Goal: Transaction & Acquisition: Book appointment/travel/reservation

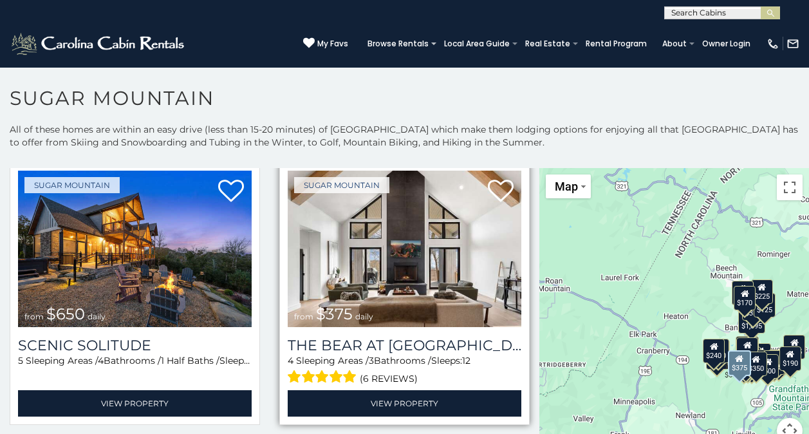
scroll to position [64, 0]
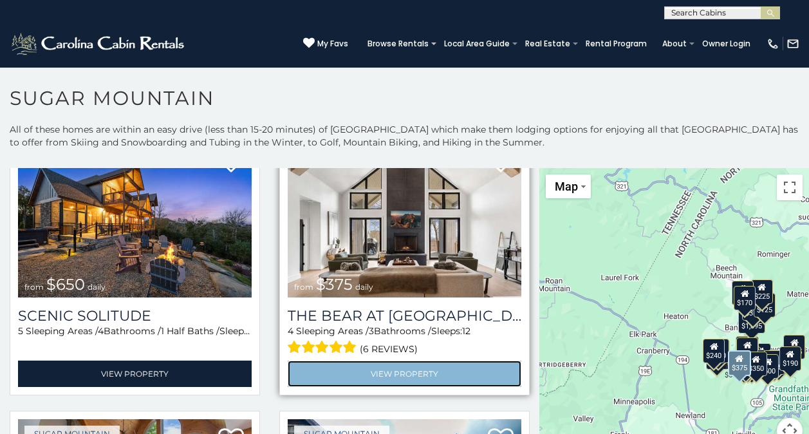
click at [397, 370] on link "View Property" at bounding box center [405, 374] width 234 height 26
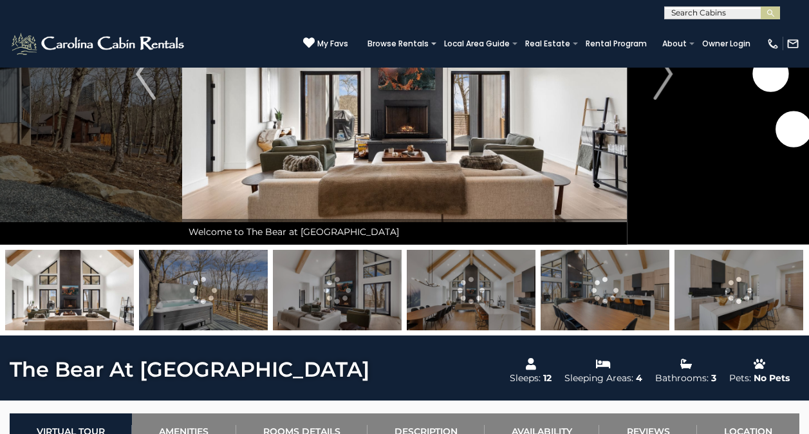
scroll to position [193, 0]
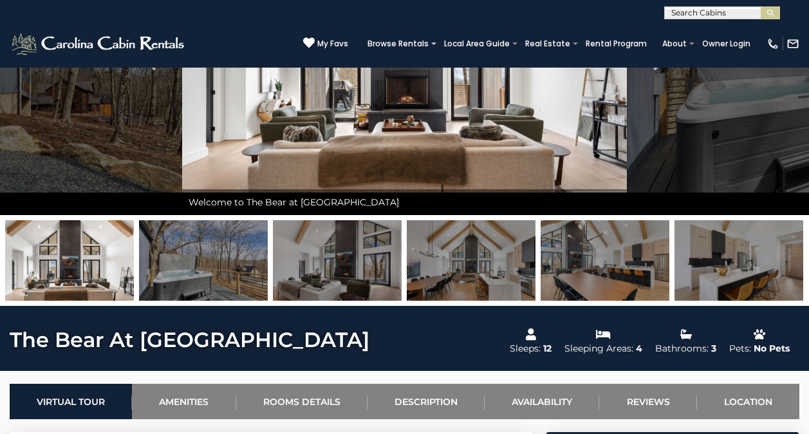
click at [232, 272] on img at bounding box center [203, 260] width 129 height 80
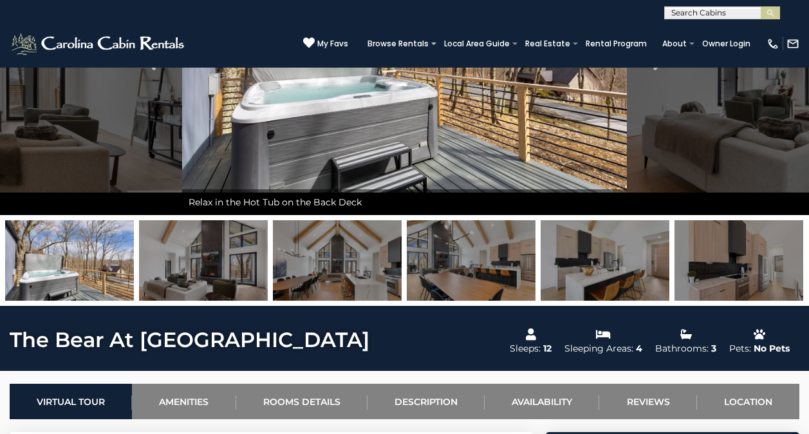
click at [176, 288] on img at bounding box center [203, 260] width 129 height 80
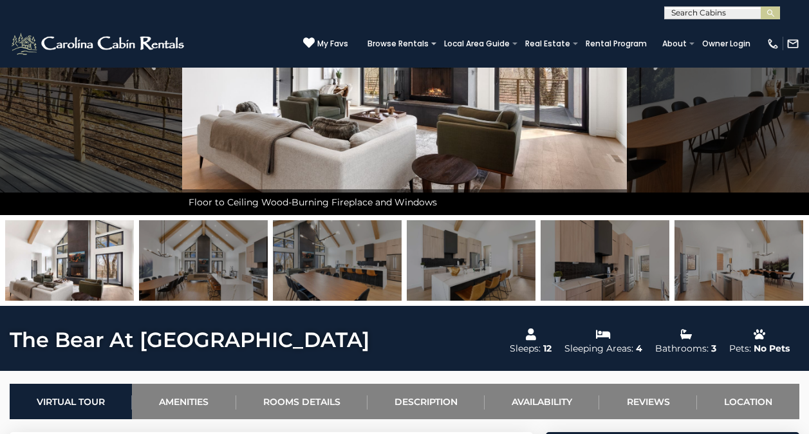
click at [243, 280] on img at bounding box center [203, 260] width 129 height 80
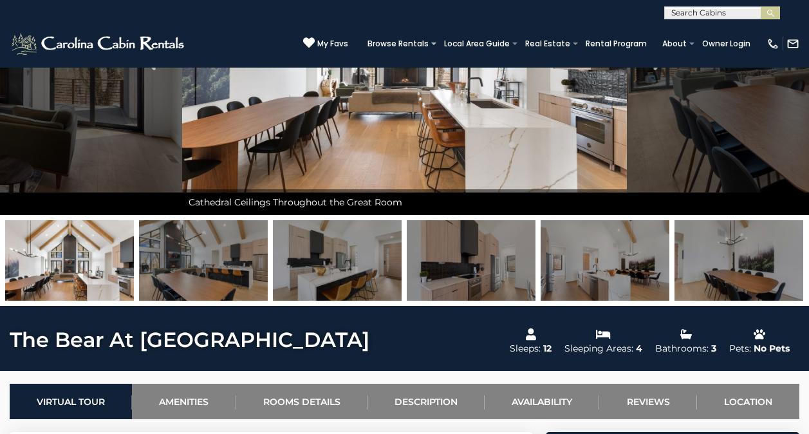
click at [243, 280] on img at bounding box center [203, 260] width 129 height 80
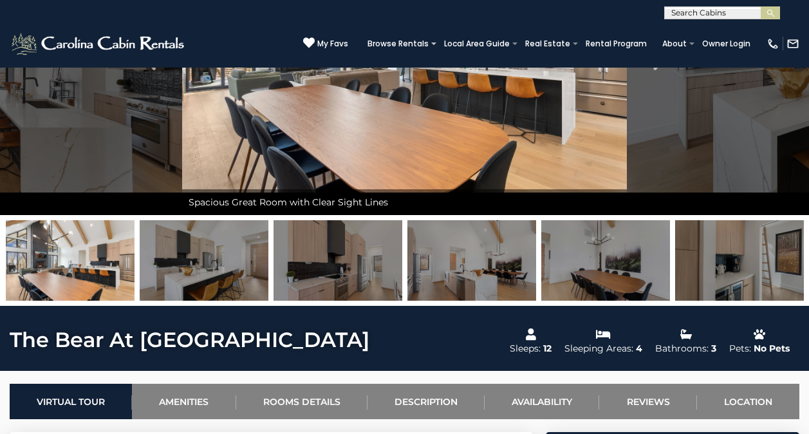
click at [310, 279] on img at bounding box center [338, 260] width 129 height 80
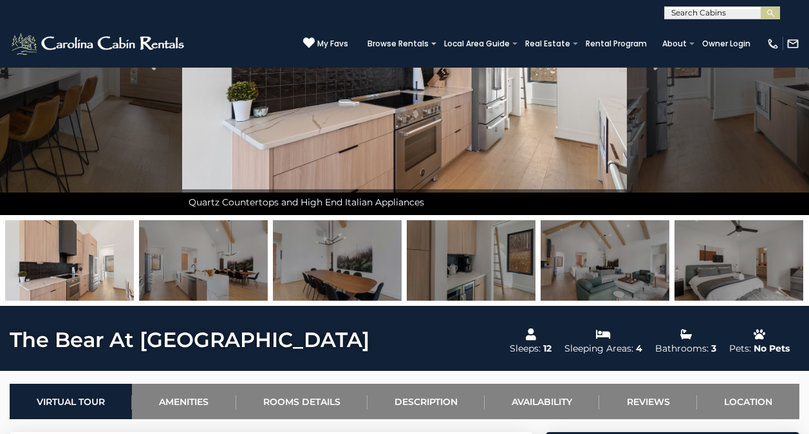
click at [442, 274] on img at bounding box center [471, 260] width 129 height 80
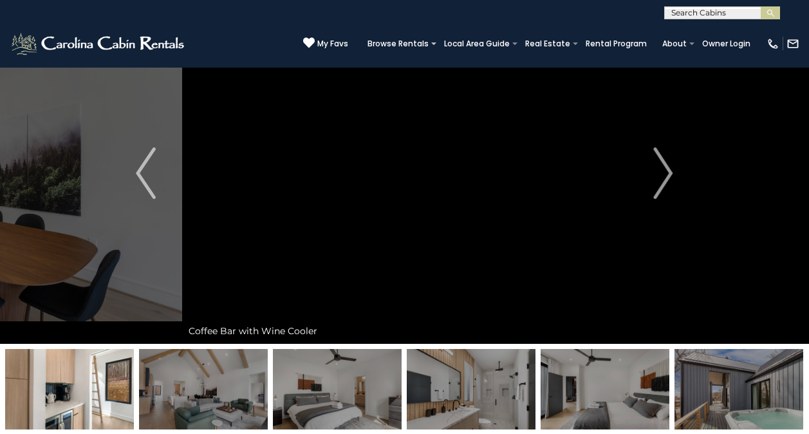
scroll to position [0, 0]
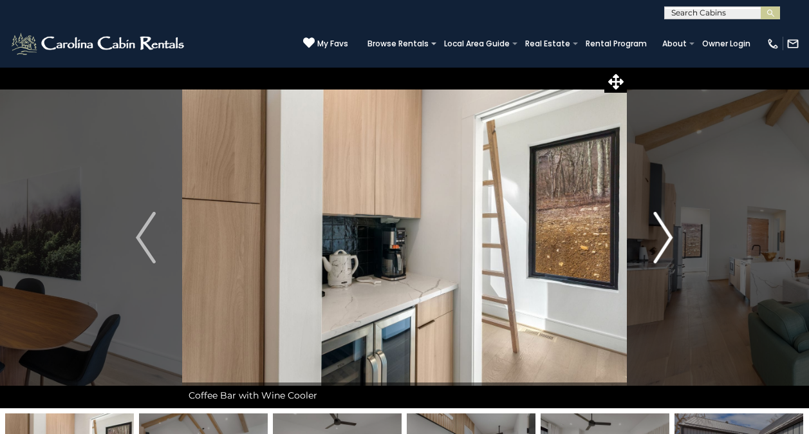
click at [652, 241] on button "Next" at bounding box center [663, 237] width 72 height 341
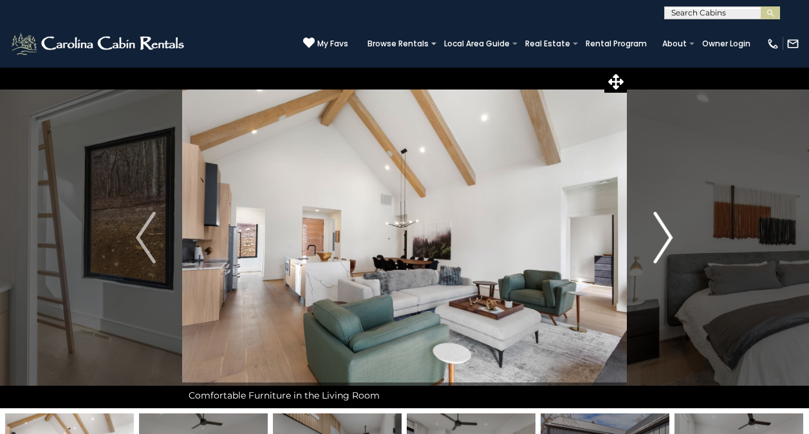
click at [643, 240] on button "Next" at bounding box center [663, 237] width 72 height 341
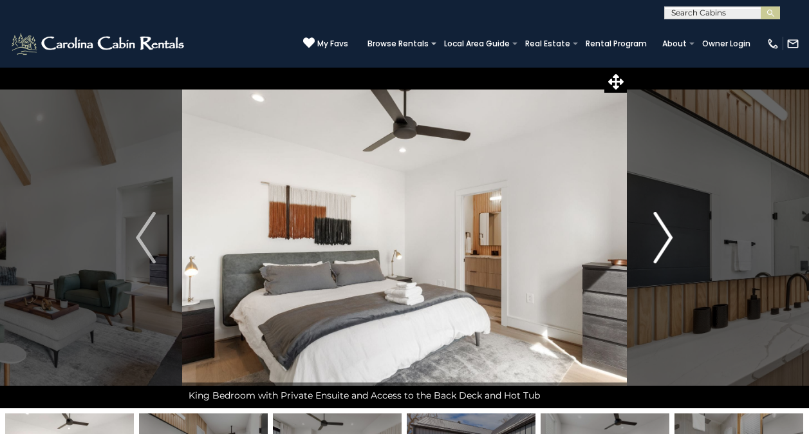
click at [641, 240] on button "Next" at bounding box center [663, 237] width 72 height 341
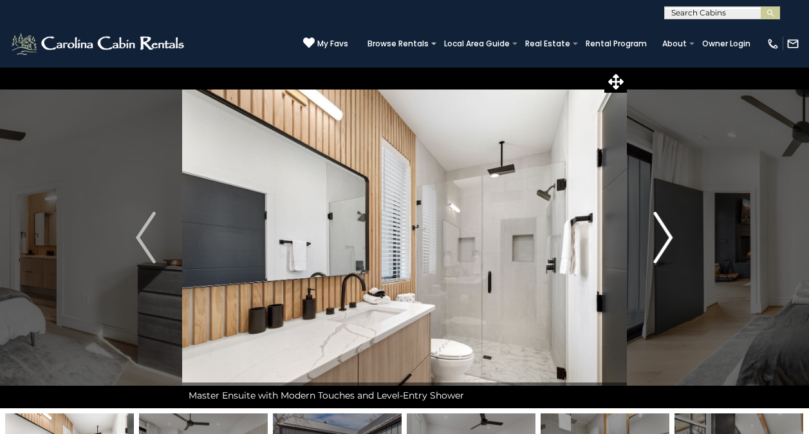
click at [641, 241] on button "Next" at bounding box center [663, 237] width 72 height 341
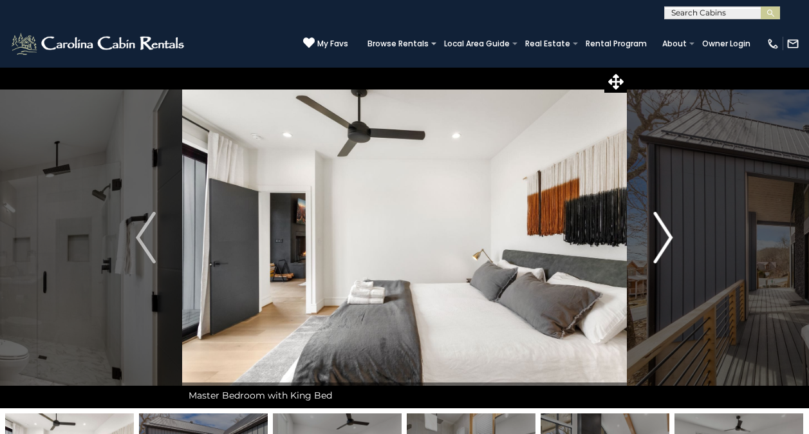
click at [641, 241] on button "Next" at bounding box center [663, 237] width 72 height 341
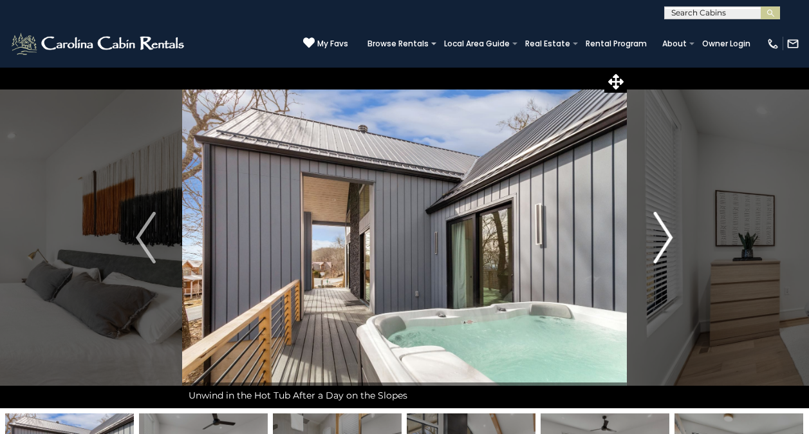
click at [641, 241] on button "Next" at bounding box center [663, 237] width 72 height 341
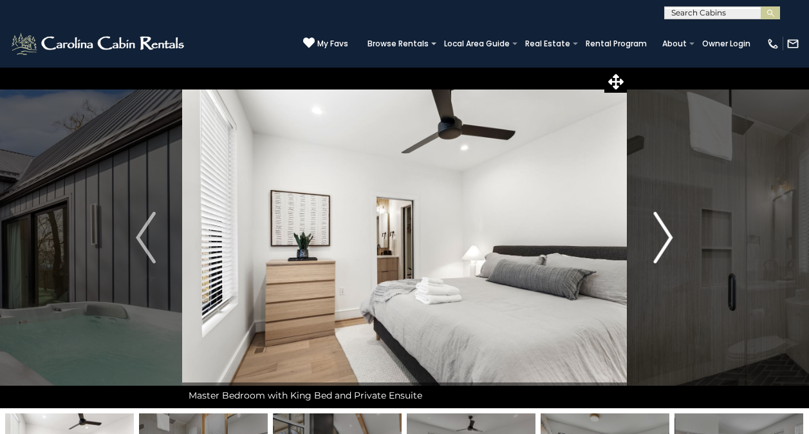
click at [641, 241] on button "Next" at bounding box center [663, 237] width 72 height 341
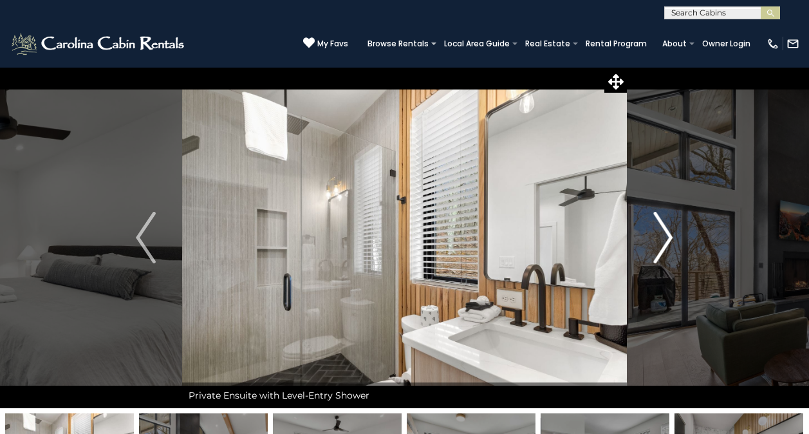
click at [641, 241] on button "Next" at bounding box center [663, 237] width 72 height 341
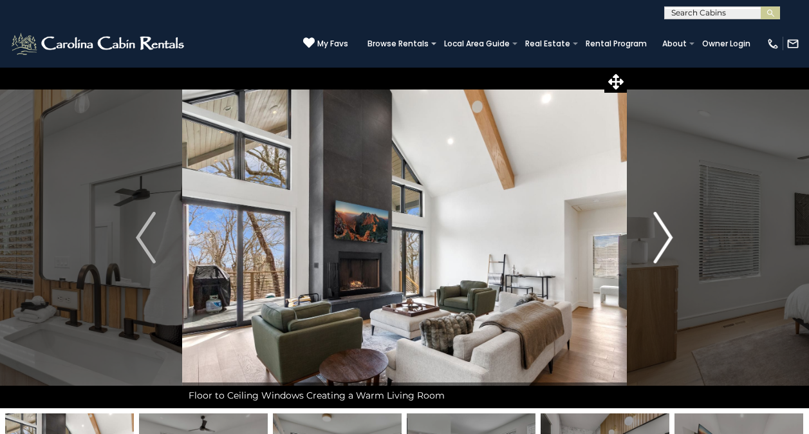
click at [641, 241] on button "Next" at bounding box center [663, 237] width 72 height 341
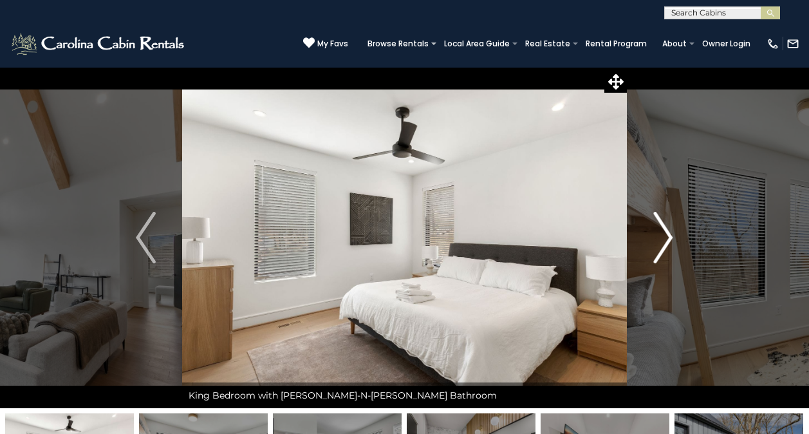
click at [641, 243] on button "Next" at bounding box center [663, 237] width 72 height 341
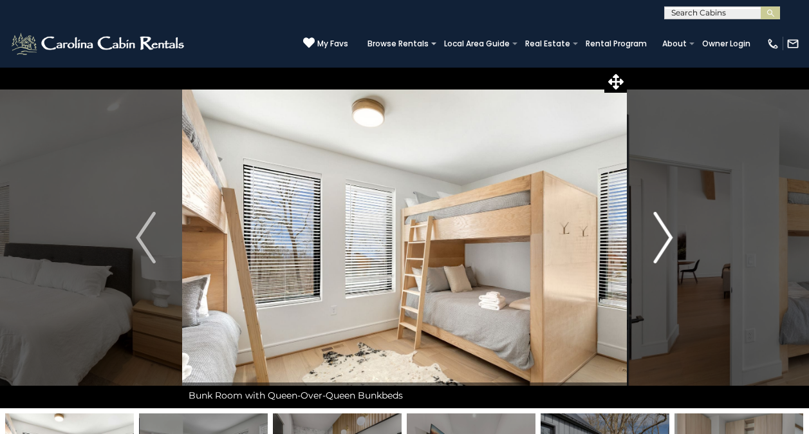
click at [641, 243] on button "Next" at bounding box center [663, 237] width 72 height 341
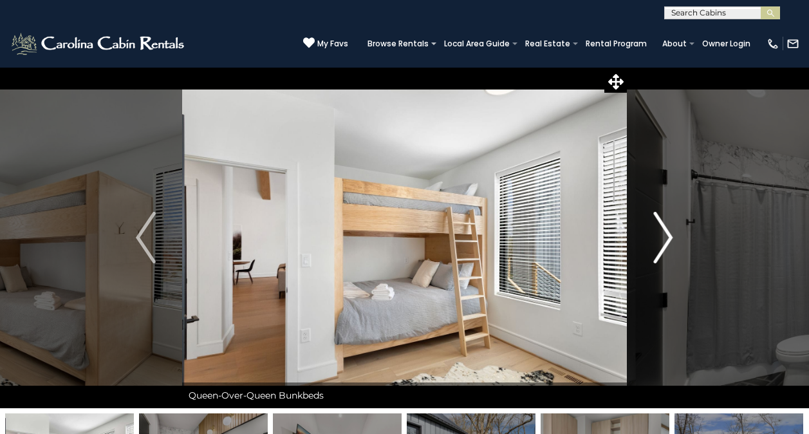
click at [641, 244] on button "Next" at bounding box center [663, 237] width 72 height 341
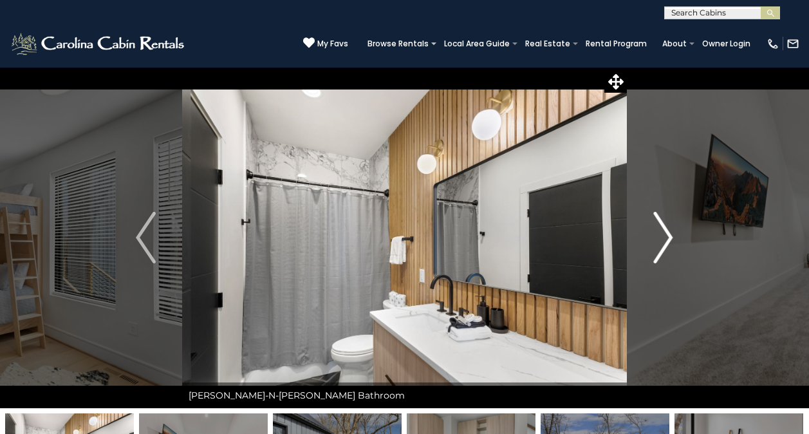
click at [641, 244] on button "Next" at bounding box center [663, 237] width 72 height 341
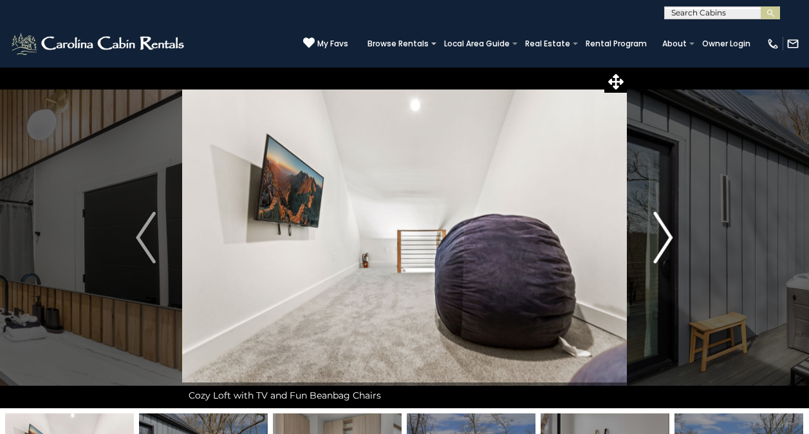
click at [641, 244] on button "Next" at bounding box center [663, 237] width 72 height 341
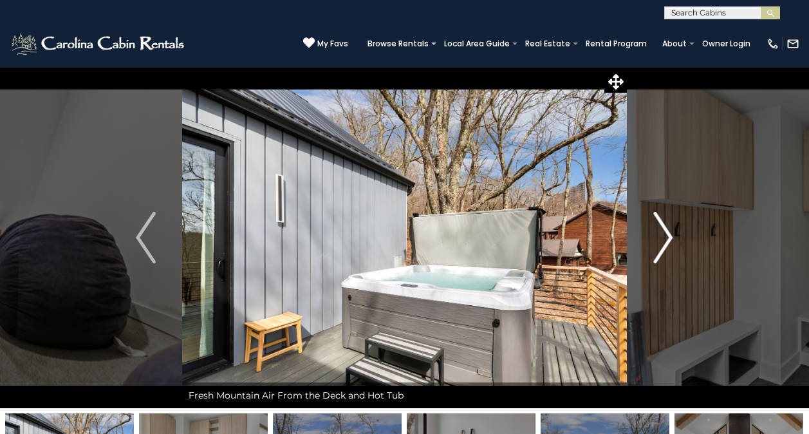
click at [641, 245] on button "Next" at bounding box center [663, 237] width 72 height 341
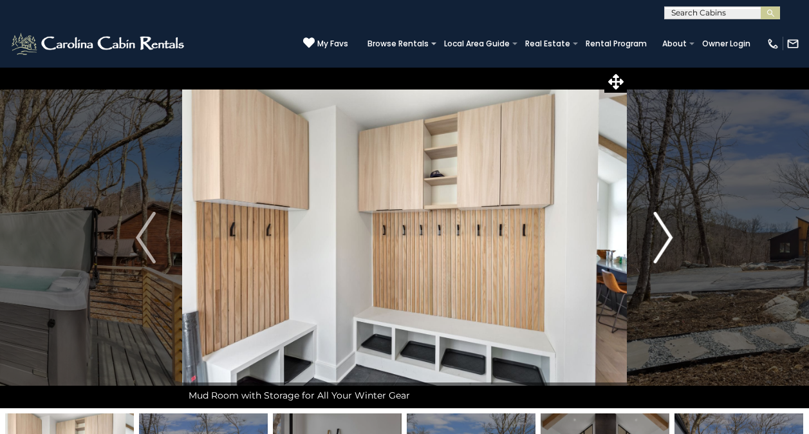
click at [641, 245] on button "Next" at bounding box center [663, 237] width 72 height 341
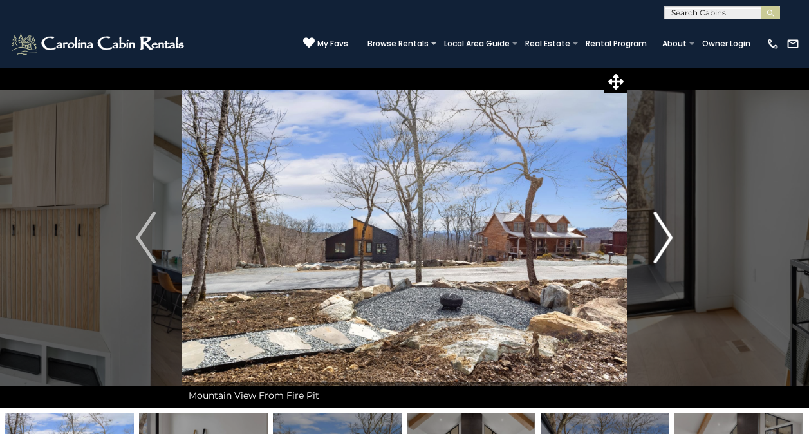
click at [641, 247] on button "Next" at bounding box center [663, 237] width 72 height 341
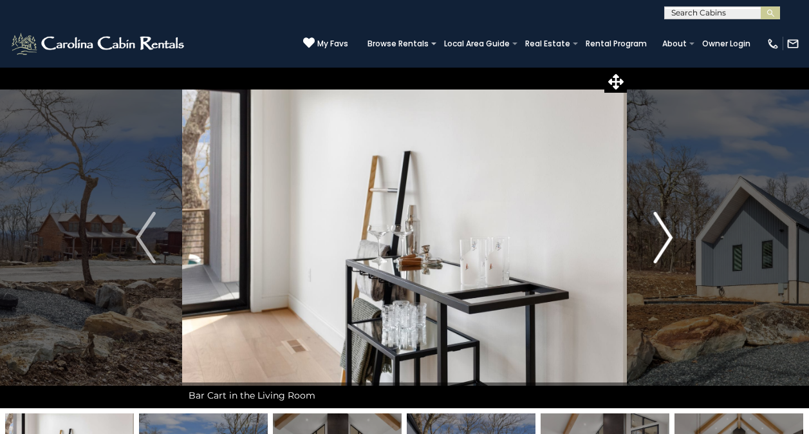
click at [641, 247] on button "Next" at bounding box center [663, 237] width 72 height 341
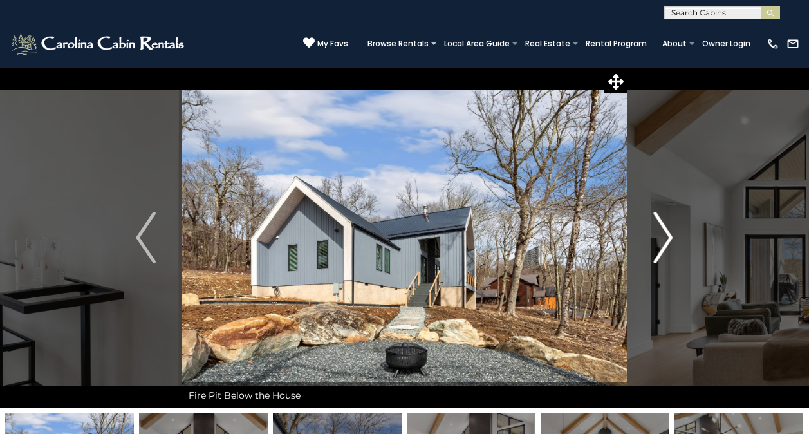
click at [641, 247] on button "Next" at bounding box center [663, 237] width 72 height 341
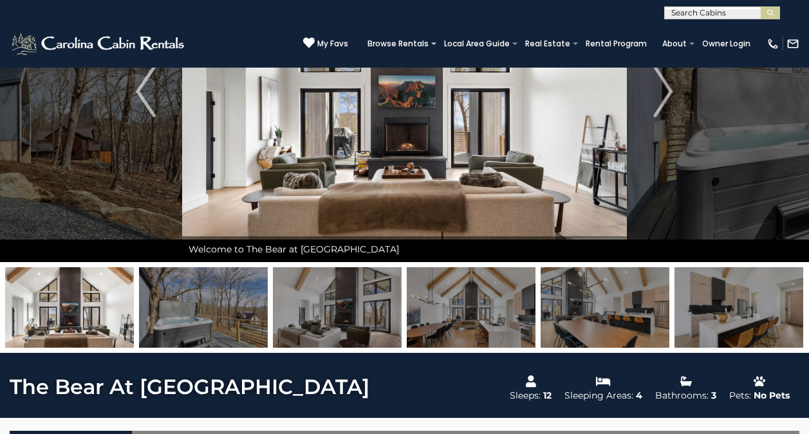
scroll to position [193, 0]
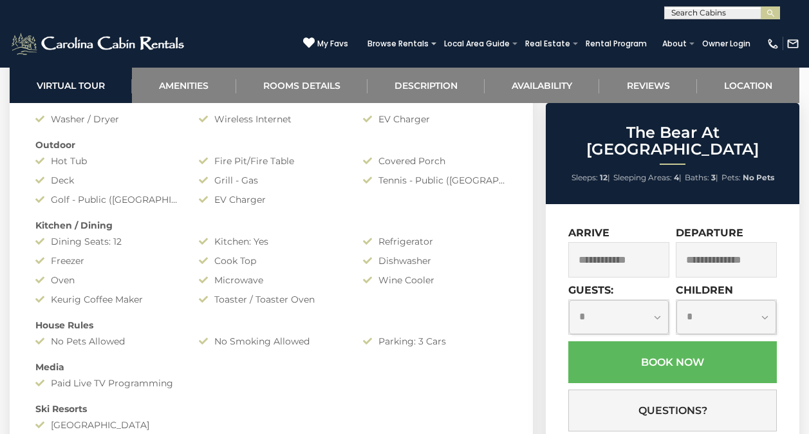
scroll to position [966, 0]
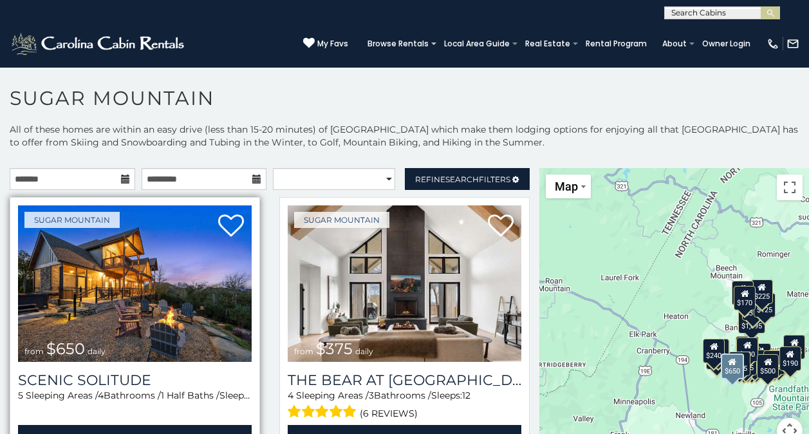
click at [224, 308] on img at bounding box center [135, 283] width 234 height 156
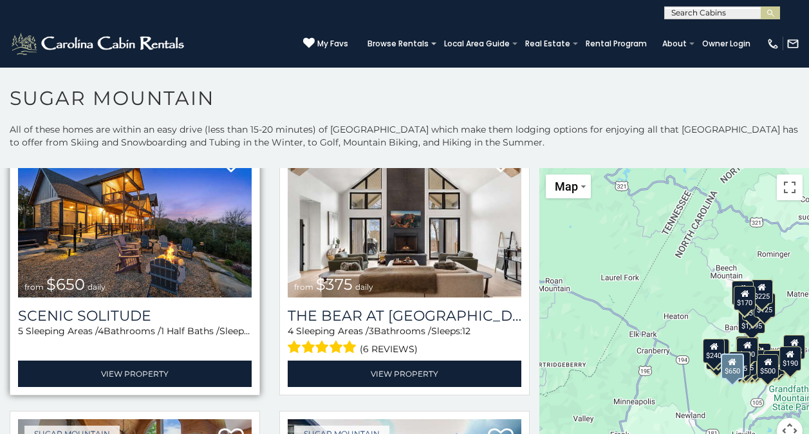
scroll to position [99, 0]
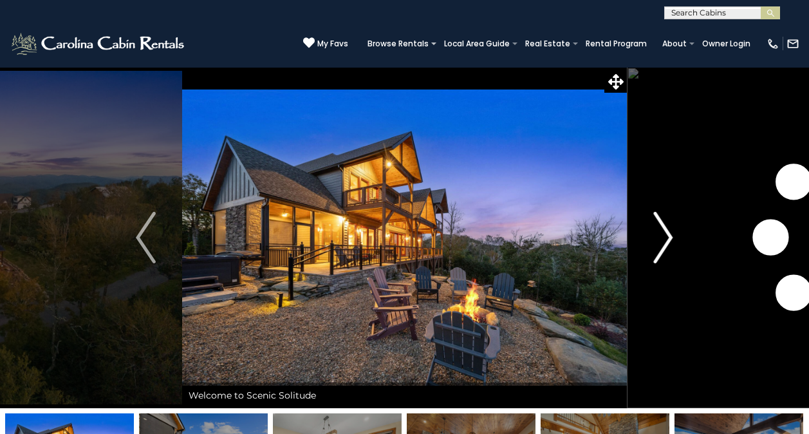
click at [677, 242] on button "Next" at bounding box center [663, 237] width 72 height 341
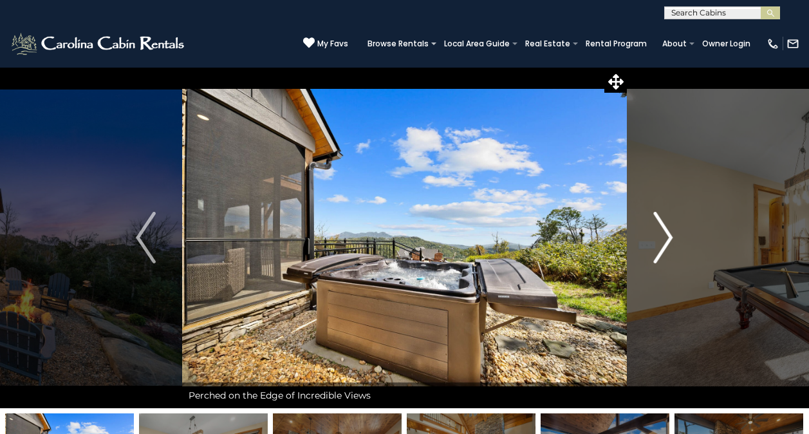
click at [674, 250] on button "Next" at bounding box center [663, 237] width 72 height 341
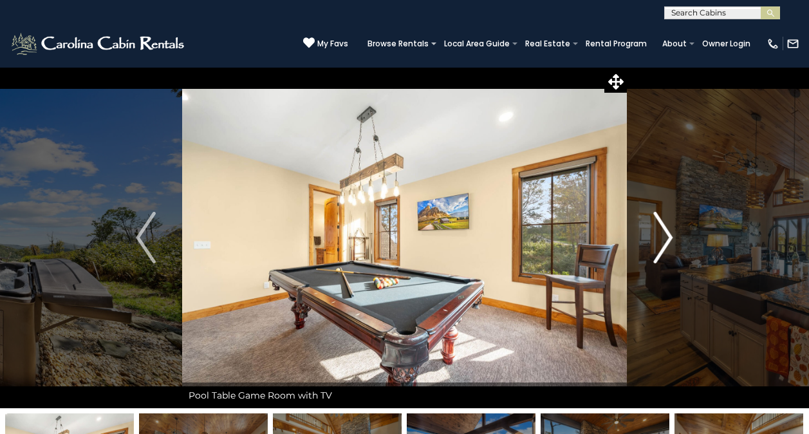
click at [674, 250] on button "Next" at bounding box center [663, 237] width 72 height 341
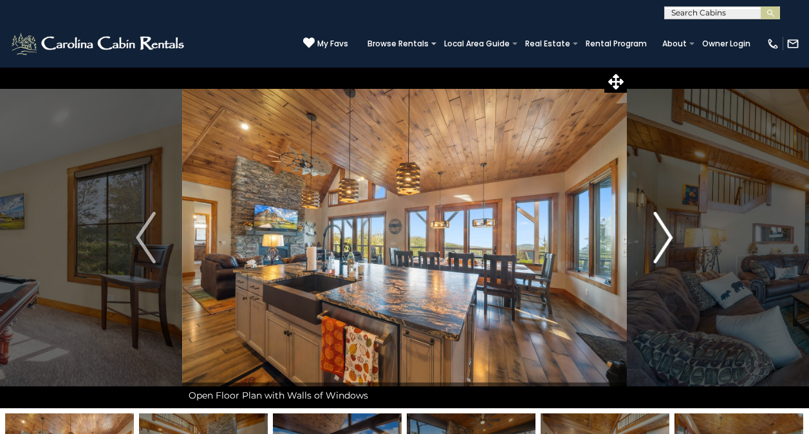
click at [675, 250] on button "Next" at bounding box center [663, 237] width 72 height 341
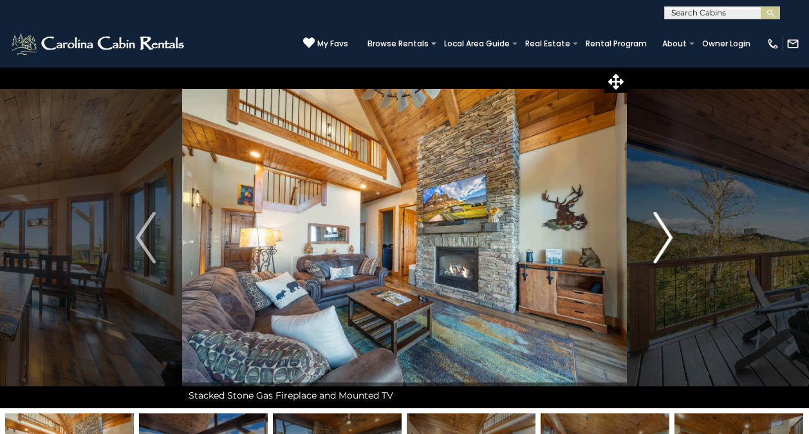
click at [675, 250] on button "Next" at bounding box center [663, 237] width 72 height 341
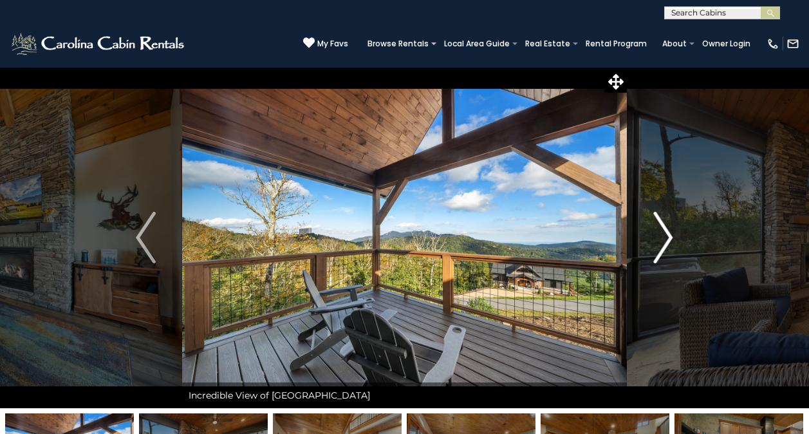
click at [675, 250] on button "Next" at bounding box center [663, 237] width 72 height 341
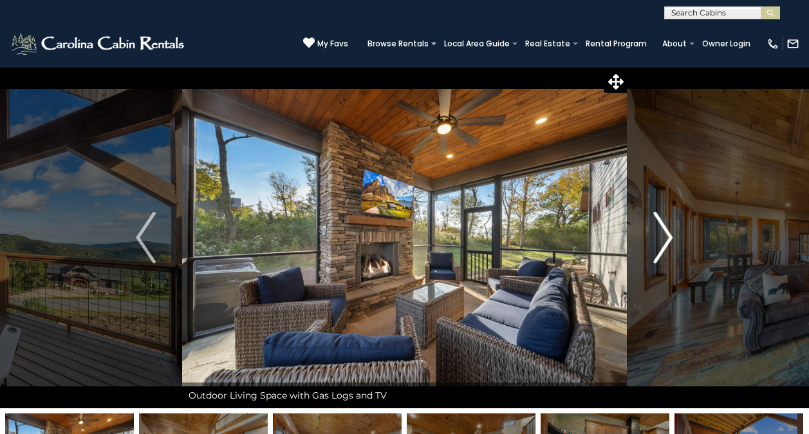
click at [675, 250] on button "Next" at bounding box center [663, 237] width 72 height 341
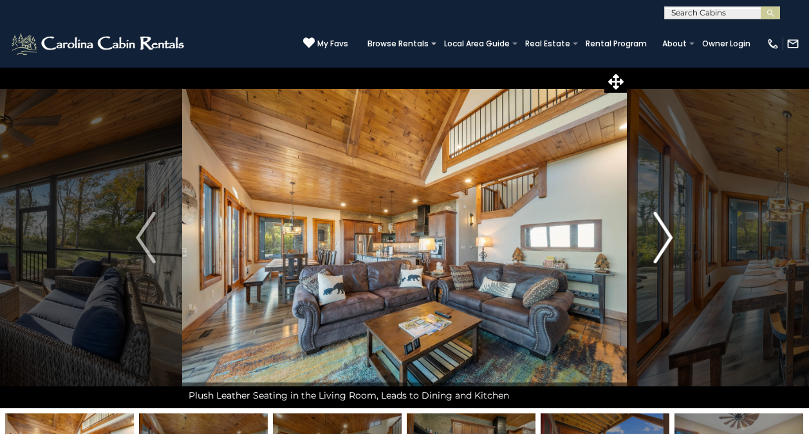
click at [675, 251] on button "Next" at bounding box center [663, 237] width 72 height 341
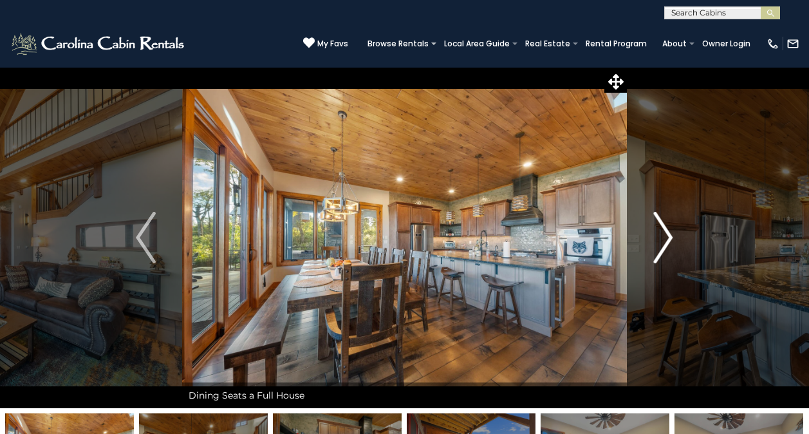
click at [675, 251] on button "Next" at bounding box center [663, 237] width 72 height 341
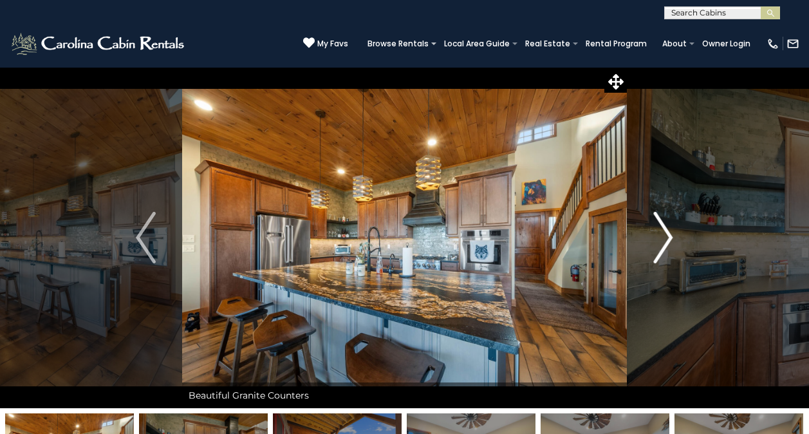
click at [675, 251] on button "Next" at bounding box center [663, 237] width 72 height 341
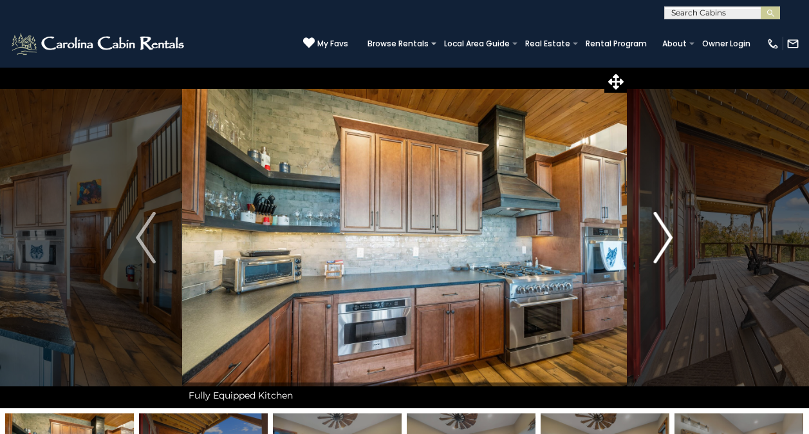
click at [675, 251] on button "Next" at bounding box center [663, 237] width 72 height 341
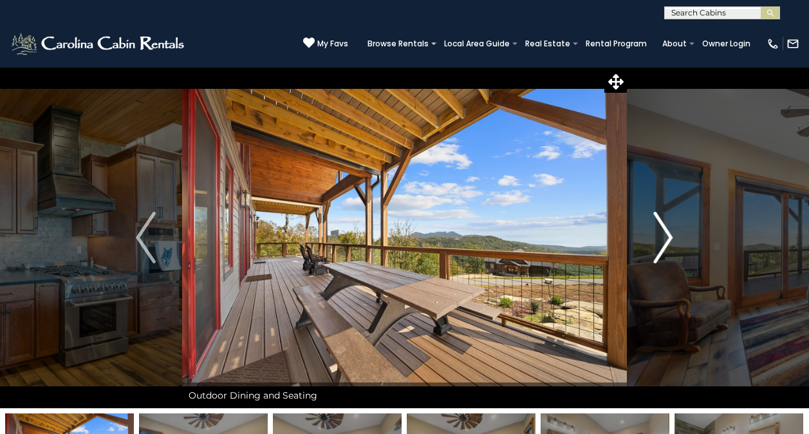
click at [675, 251] on button "Next" at bounding box center [663, 237] width 72 height 341
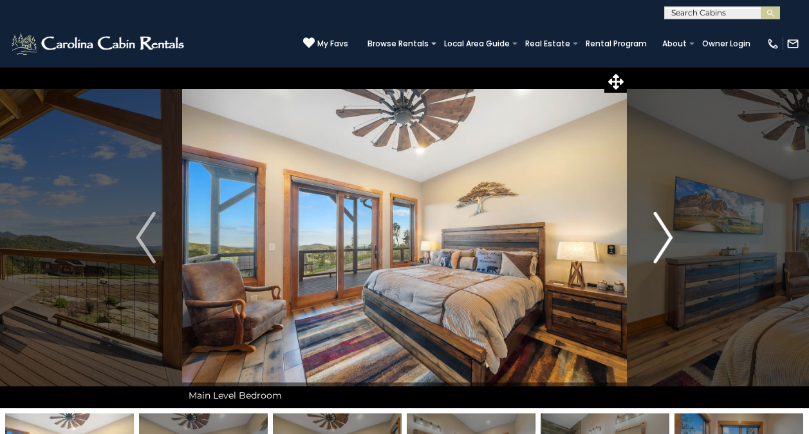
click at [675, 251] on button "Next" at bounding box center [663, 237] width 72 height 341
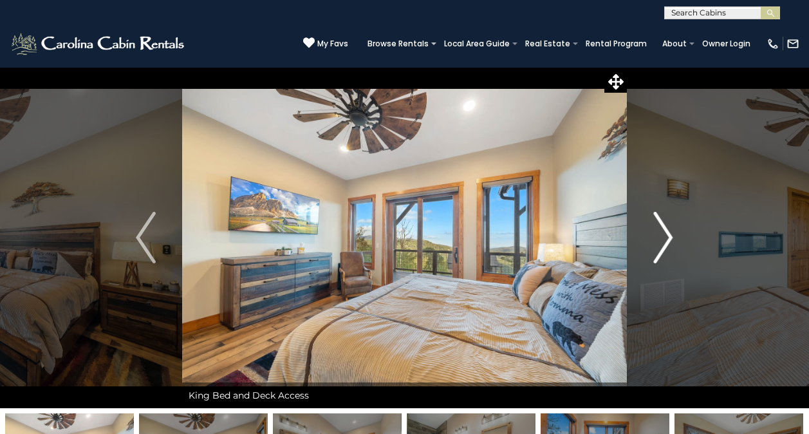
click at [674, 251] on button "Next" at bounding box center [663, 237] width 72 height 341
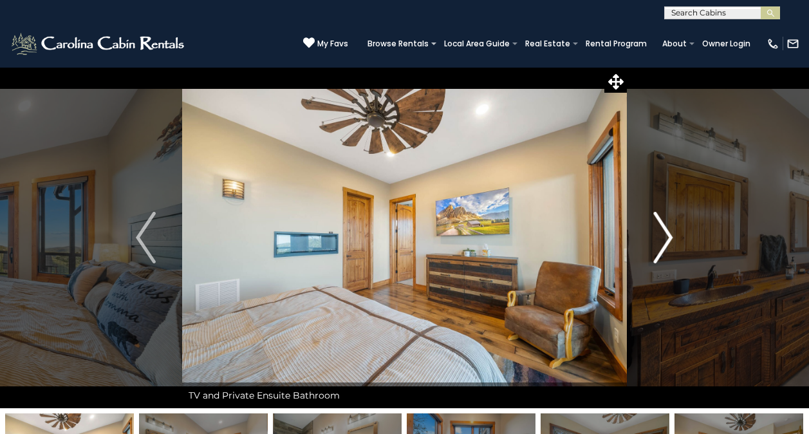
click at [674, 252] on button "Next" at bounding box center [663, 237] width 72 height 341
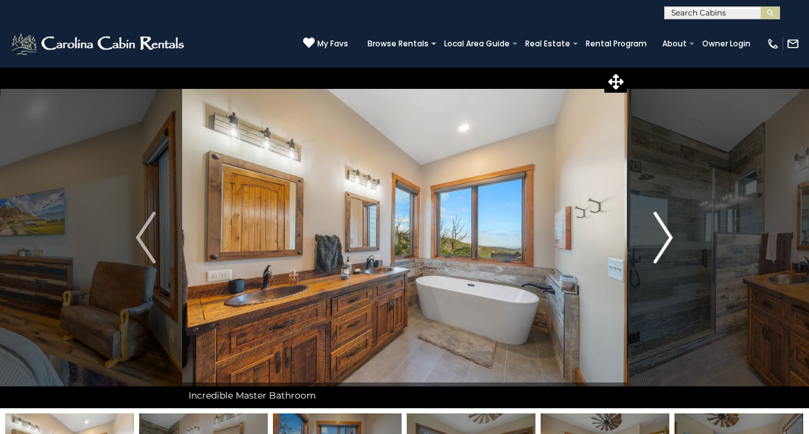
click at [674, 252] on button "Next" at bounding box center [663, 237] width 72 height 341
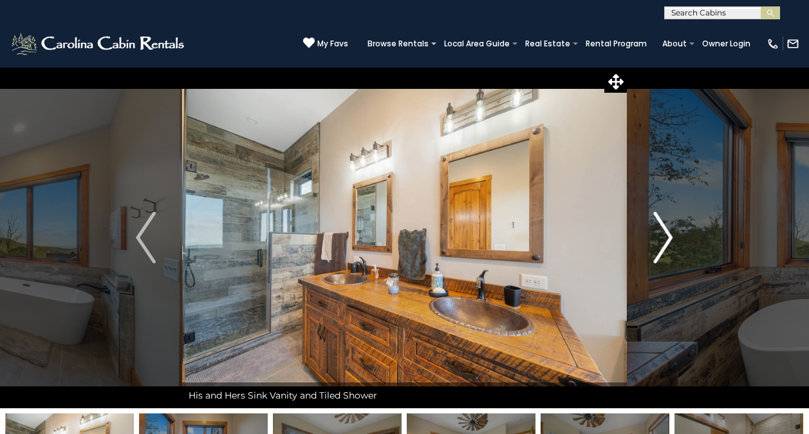
click at [674, 252] on button "Next" at bounding box center [663, 237] width 72 height 341
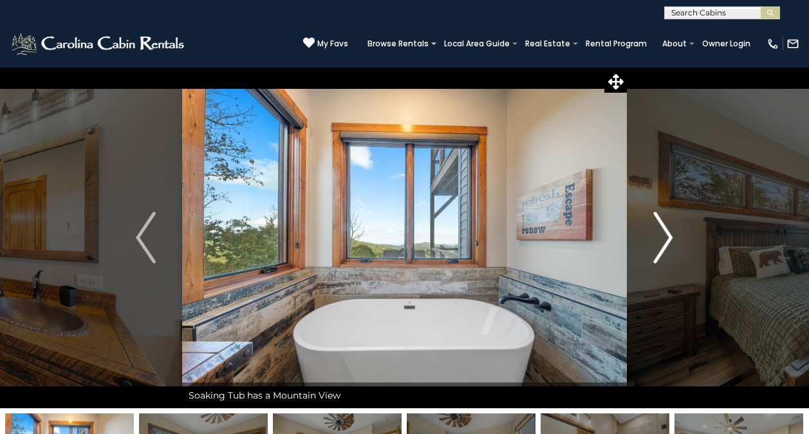
click at [674, 252] on button "Next" at bounding box center [663, 237] width 72 height 341
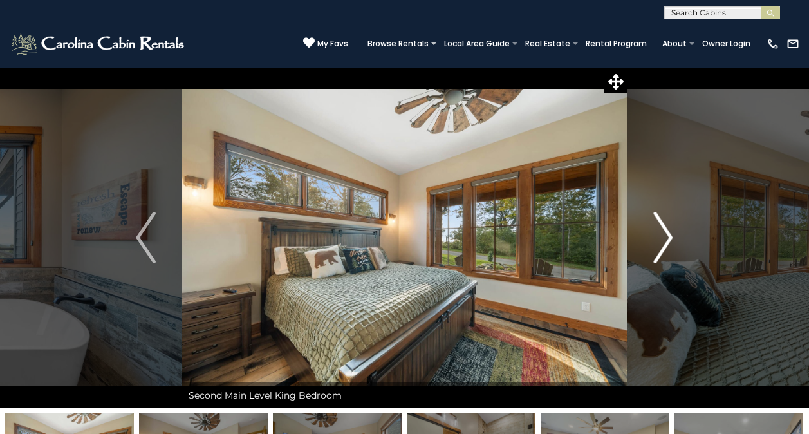
click at [674, 253] on button "Next" at bounding box center [663, 237] width 72 height 341
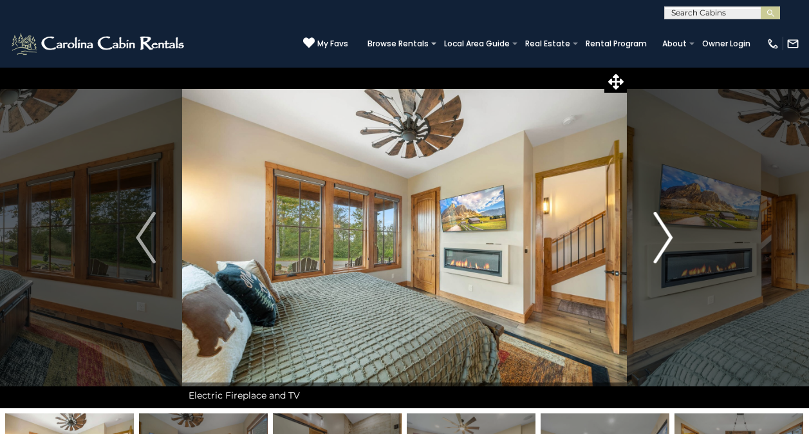
click at [674, 253] on button "Next" at bounding box center [663, 237] width 72 height 341
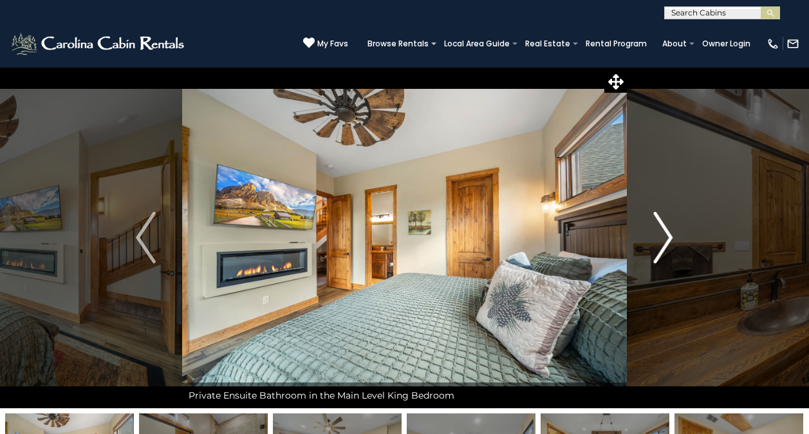
click at [674, 253] on button "Next" at bounding box center [663, 237] width 72 height 341
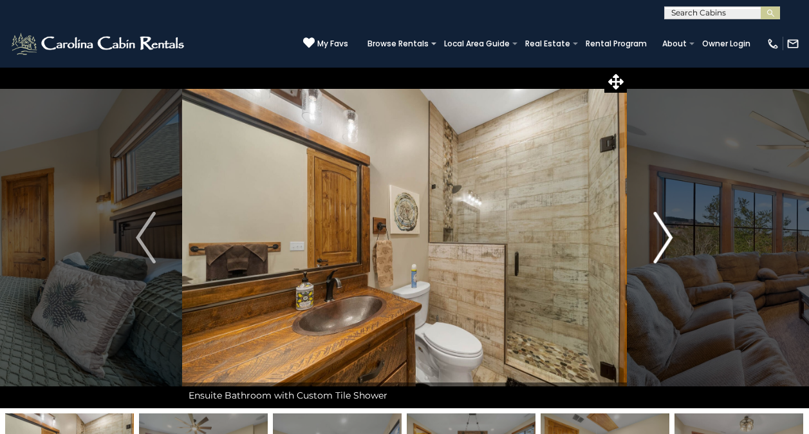
click at [674, 253] on button "Next" at bounding box center [663, 237] width 72 height 341
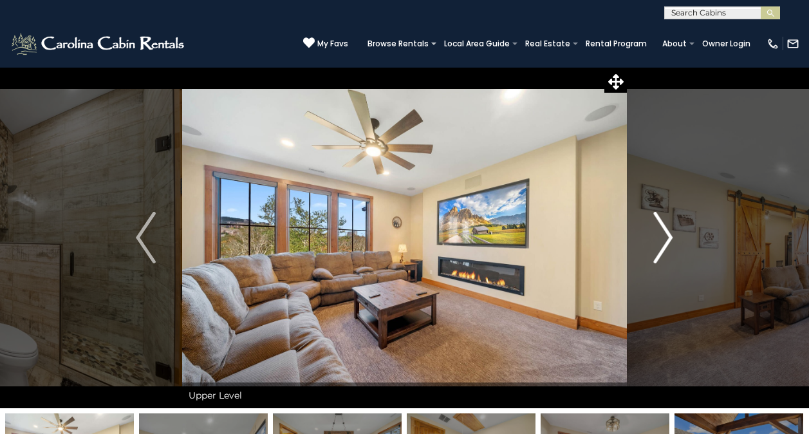
click at [674, 253] on button "Next" at bounding box center [663, 237] width 72 height 341
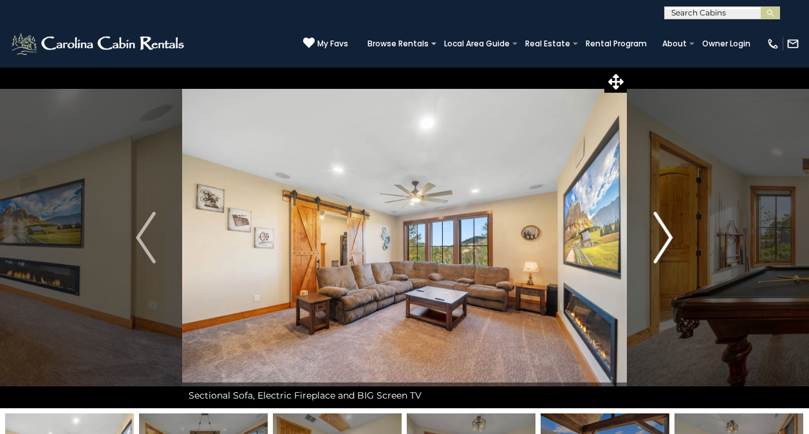
click at [674, 253] on button "Next" at bounding box center [663, 237] width 72 height 341
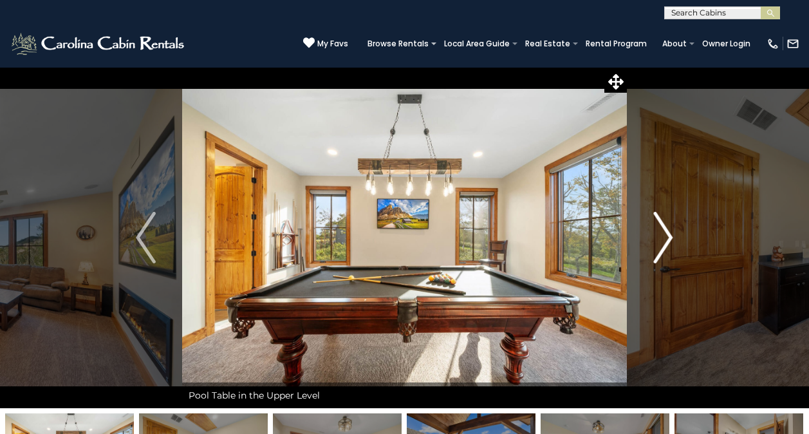
click at [674, 253] on button "Next" at bounding box center [663, 237] width 72 height 341
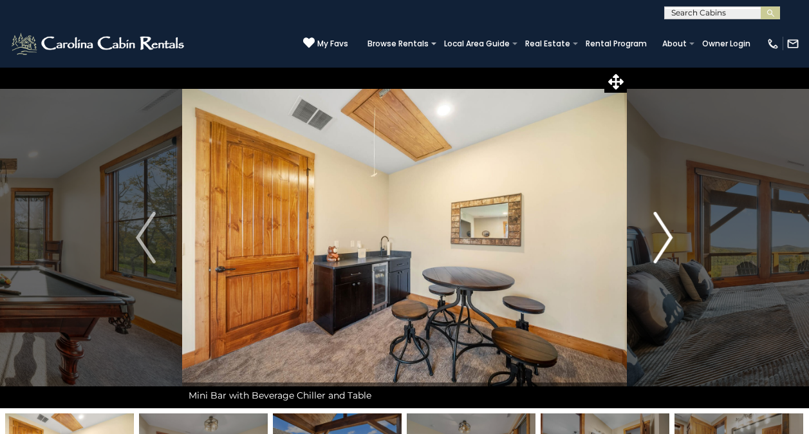
click at [672, 254] on button "Next" at bounding box center [663, 237] width 72 height 341
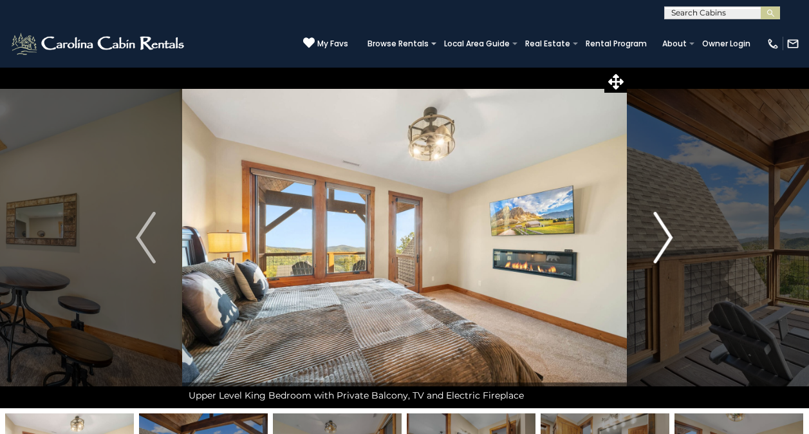
click at [672, 254] on img "Next" at bounding box center [663, 238] width 19 height 52
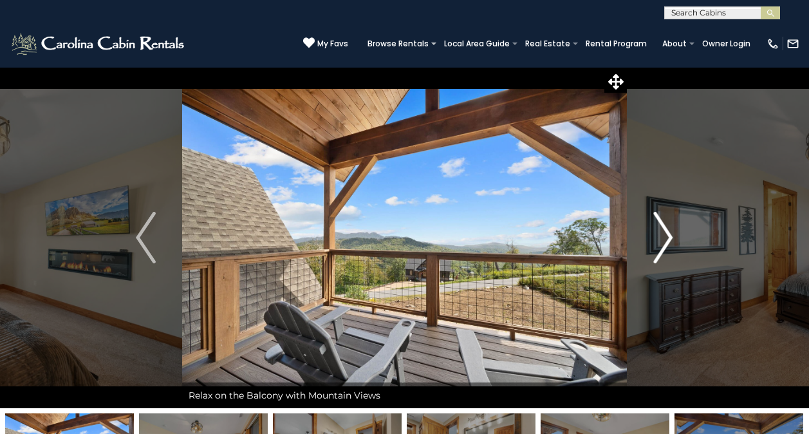
click at [672, 254] on img "Next" at bounding box center [663, 238] width 19 height 52
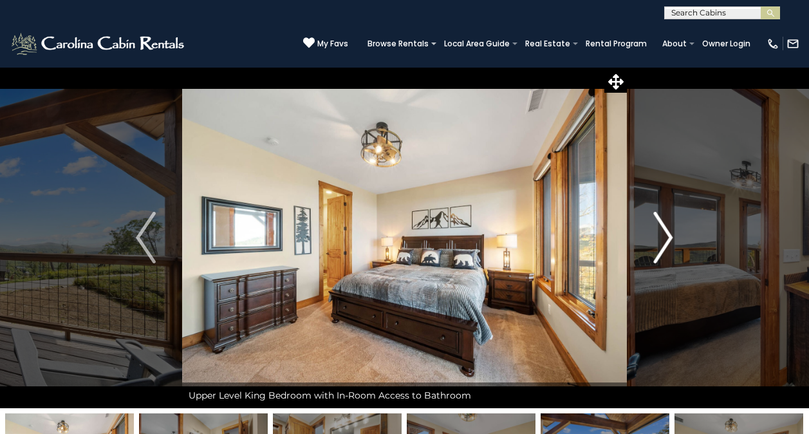
click at [672, 254] on img "Next" at bounding box center [663, 238] width 19 height 52
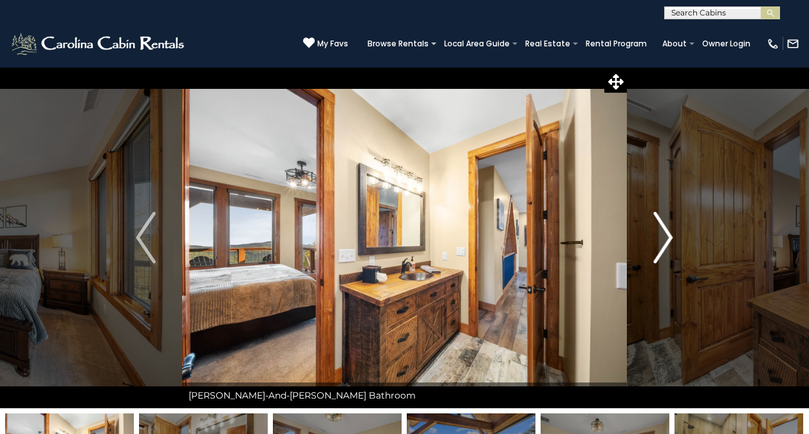
click at [672, 254] on img "Next" at bounding box center [663, 238] width 19 height 52
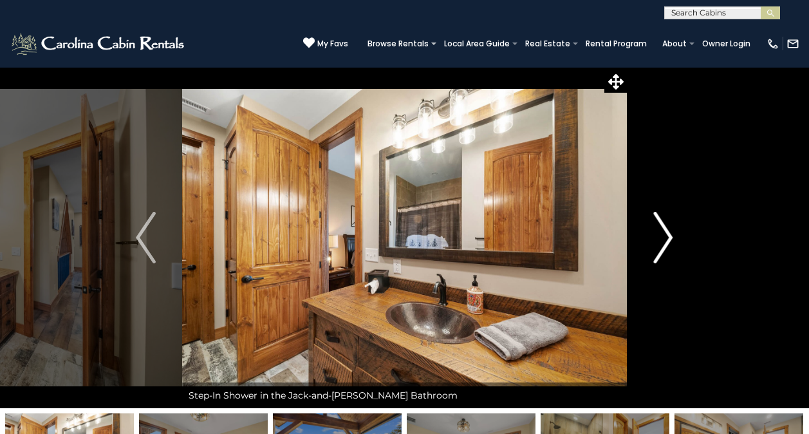
click at [672, 254] on img "Next" at bounding box center [663, 238] width 19 height 52
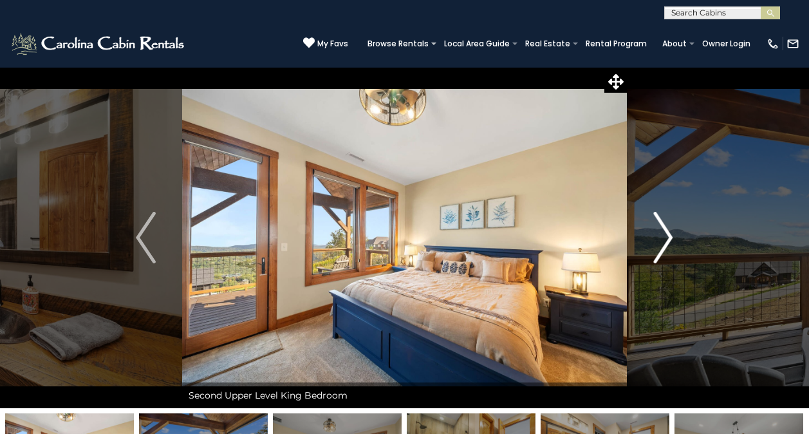
click at [672, 254] on img "Next" at bounding box center [663, 238] width 19 height 52
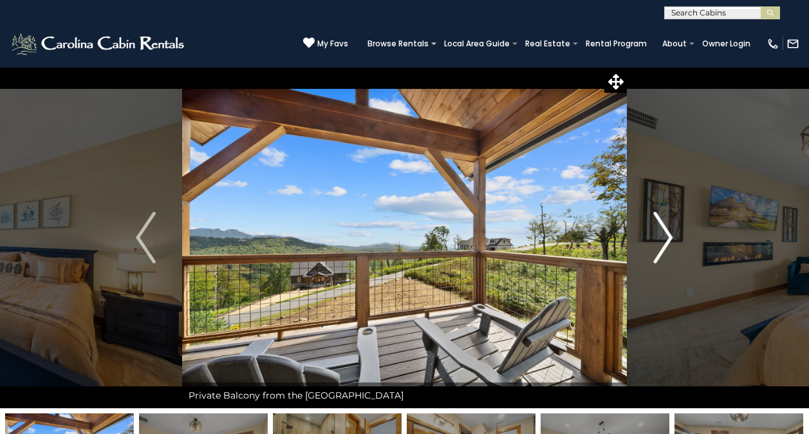
click at [672, 254] on img "Next" at bounding box center [663, 238] width 19 height 52
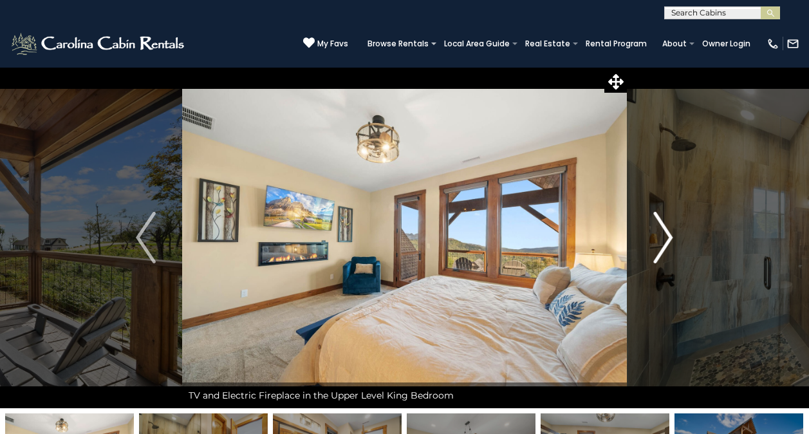
click at [672, 254] on img "Next" at bounding box center [663, 238] width 19 height 52
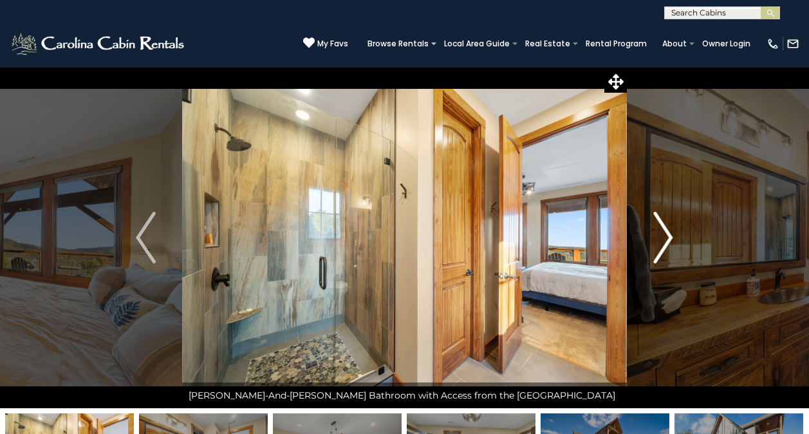
click at [672, 254] on img "Next" at bounding box center [663, 238] width 19 height 52
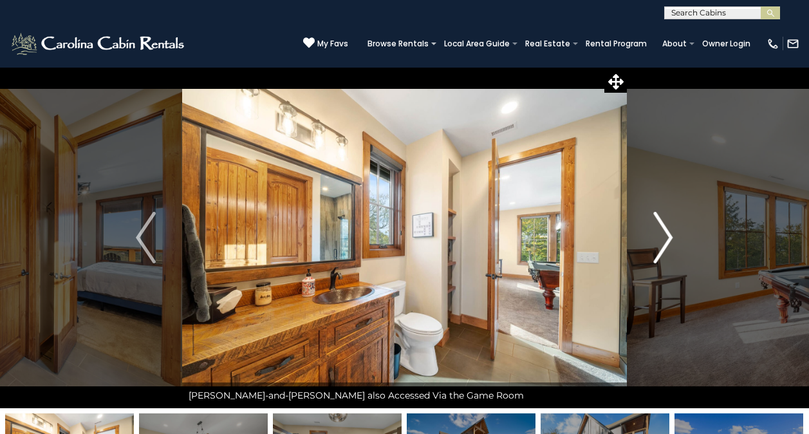
click at [672, 254] on img "Next" at bounding box center [663, 238] width 19 height 52
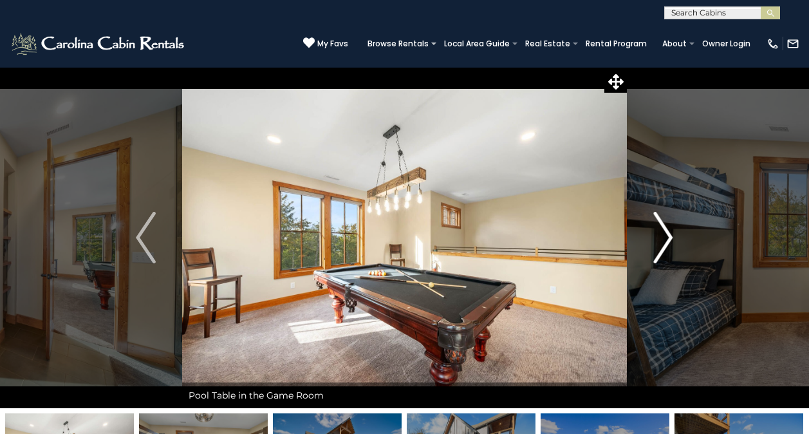
click at [671, 256] on img "Next" at bounding box center [663, 238] width 19 height 52
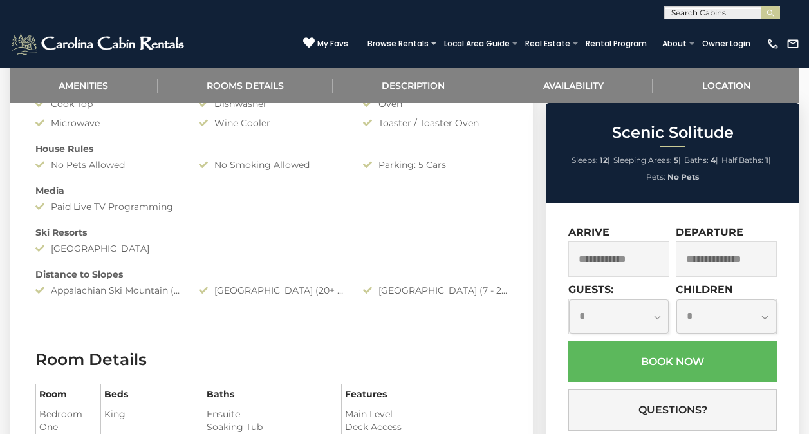
scroll to position [902, 0]
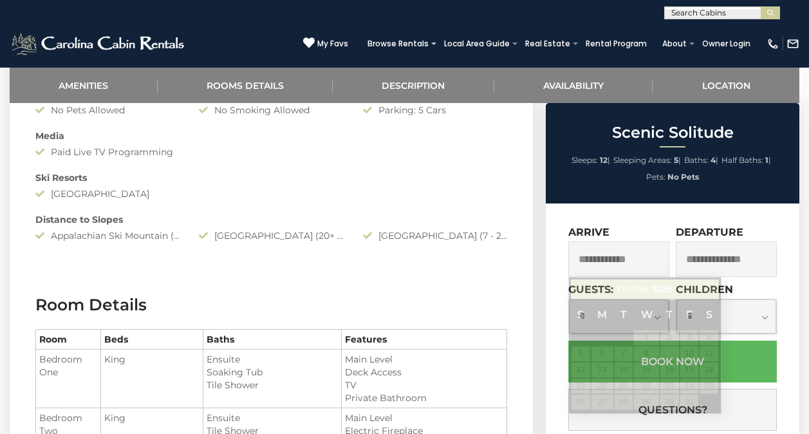
click at [626, 258] on input "text" at bounding box center [619, 258] width 101 height 35
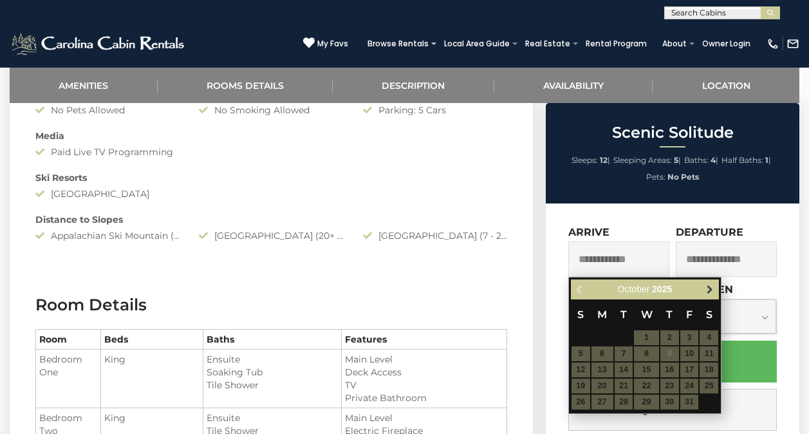
click at [706, 294] on span "Next" at bounding box center [710, 290] width 10 height 10
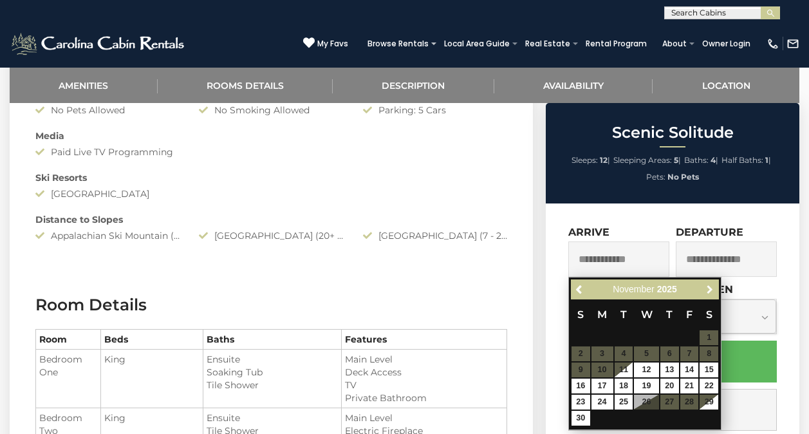
click at [706, 294] on span "Next" at bounding box center [710, 290] width 10 height 10
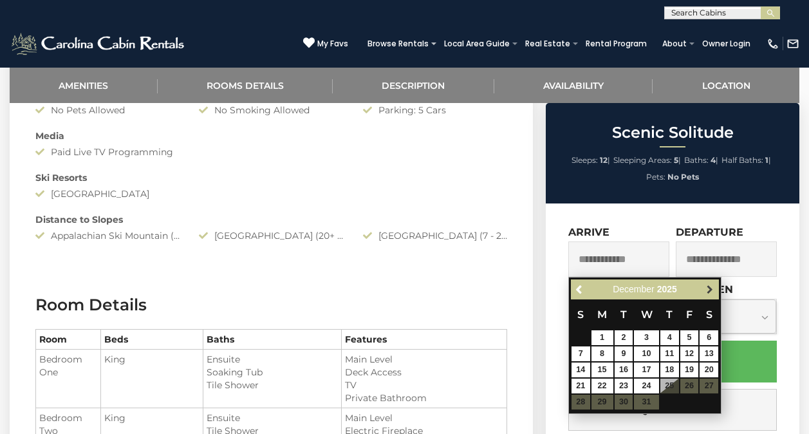
click at [703, 292] on link "Next" at bounding box center [710, 289] width 16 height 16
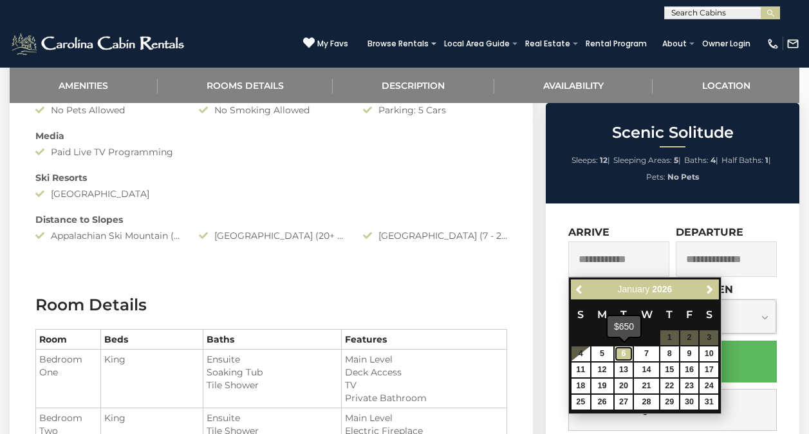
click at [618, 352] on link "6" at bounding box center [624, 353] width 19 height 15
type input "**********"
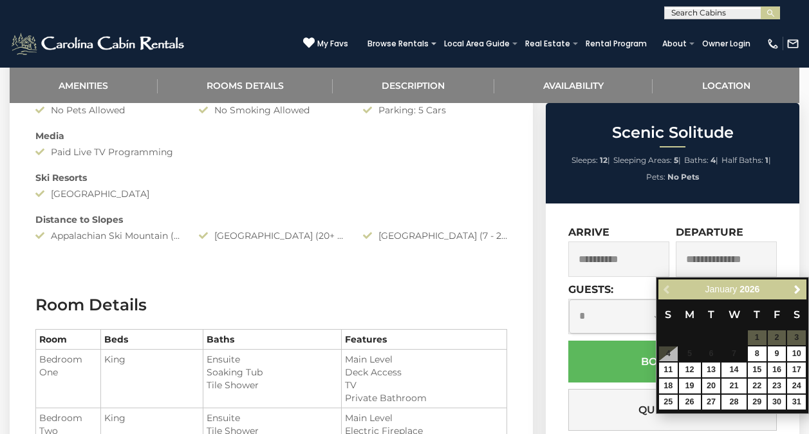
click at [734, 352] on table "S M T W T F S 1 2 3 4 5 6 7 8 9 10 11 12 13 14 15 16 17 18 19 20 21 22 23 24 25…" at bounding box center [733, 354] width 148 height 111
click at [737, 353] on table "S M T W T F S 1 2 3 4 5 6 7 8 9 10 11 12 13 14 15 16 17 18 19 20 21 22 23 24 25…" at bounding box center [733, 354] width 148 height 111
click at [758, 227] on div "Departure" at bounding box center [726, 251] width 101 height 51
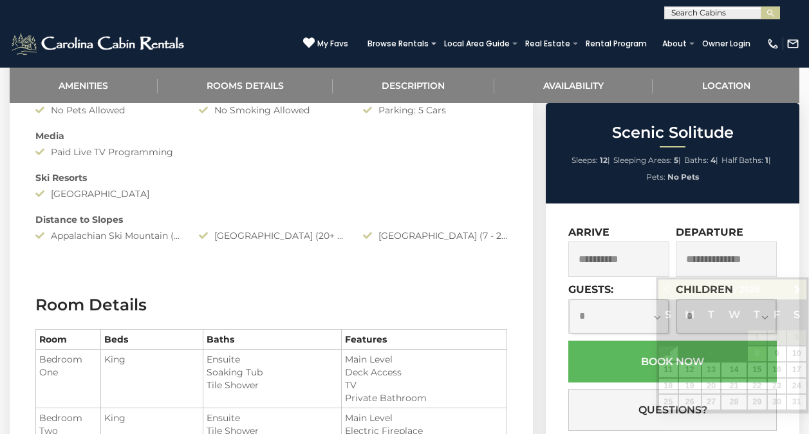
click at [746, 265] on input "text" at bounding box center [726, 258] width 101 height 35
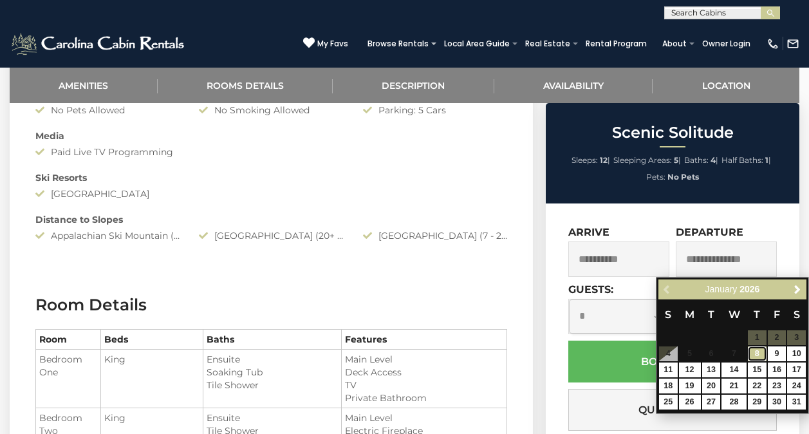
click at [757, 355] on link "8" at bounding box center [757, 353] width 19 height 15
type input "**********"
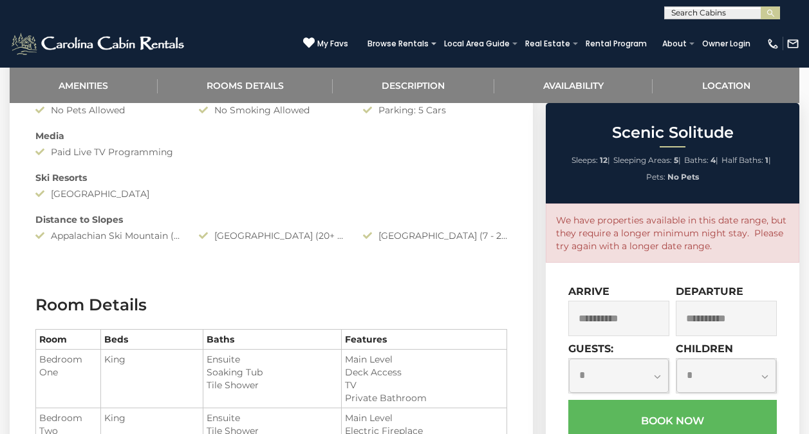
click at [646, 327] on input "**********" at bounding box center [619, 318] width 101 height 35
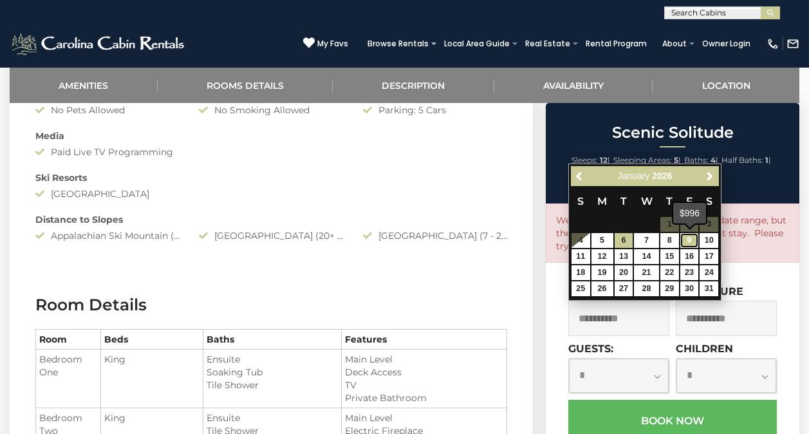
click at [687, 238] on link "9" at bounding box center [690, 240] width 19 height 15
type input "**********"
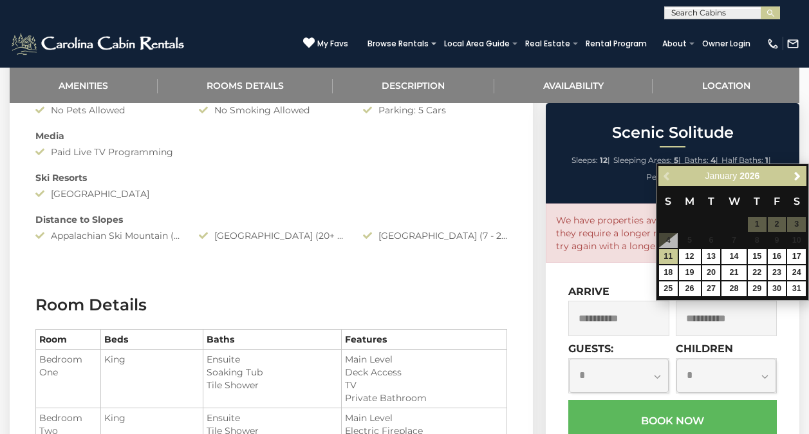
click at [600, 126] on h2 "Scenic Solitude" at bounding box center [672, 132] width 247 height 17
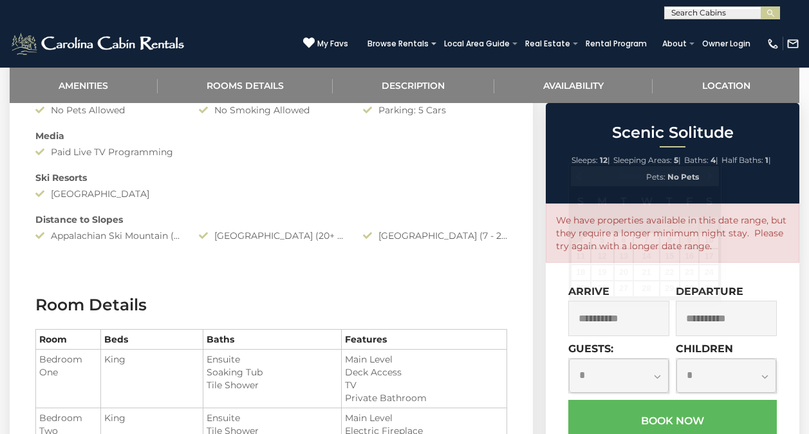
click at [604, 319] on input "**********" at bounding box center [619, 318] width 101 height 35
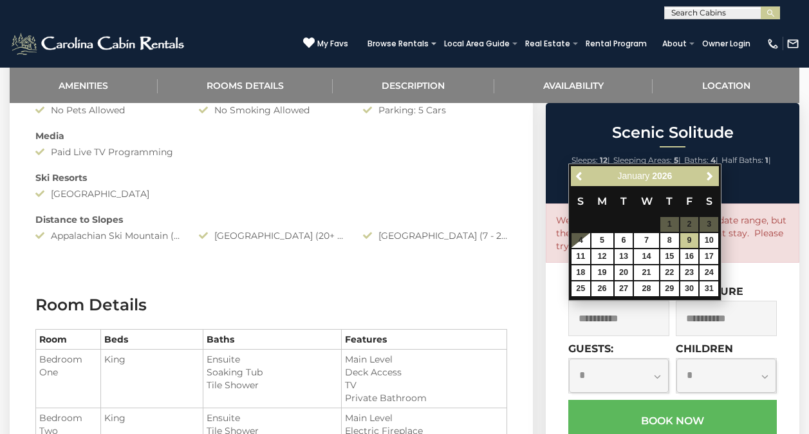
click at [601, 319] on input "**********" at bounding box center [619, 318] width 101 height 35
click at [620, 242] on link "6" at bounding box center [624, 240] width 19 height 15
type input "**********"
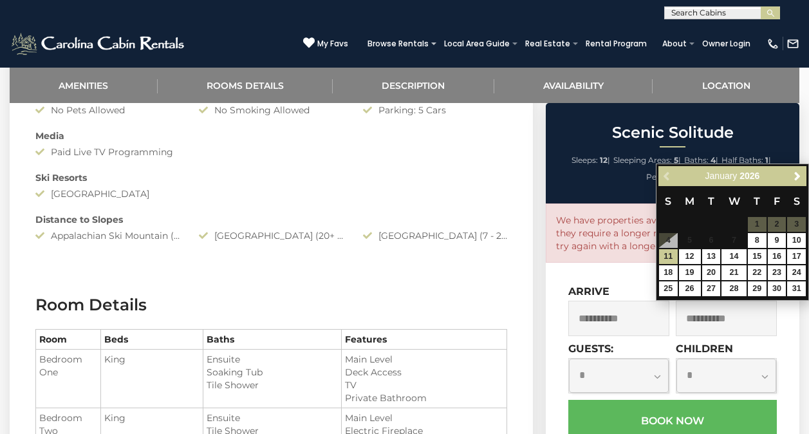
click at [730, 326] on input "**********" at bounding box center [726, 318] width 101 height 35
click at [755, 238] on link "8" at bounding box center [757, 240] width 19 height 15
type input "**********"
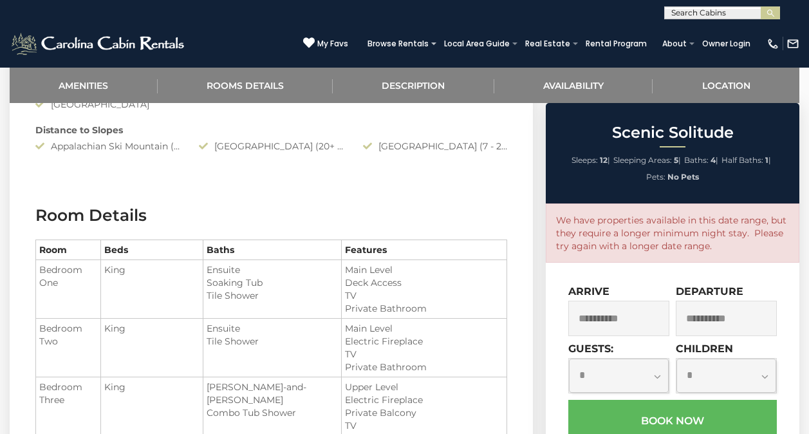
scroll to position [966, 0]
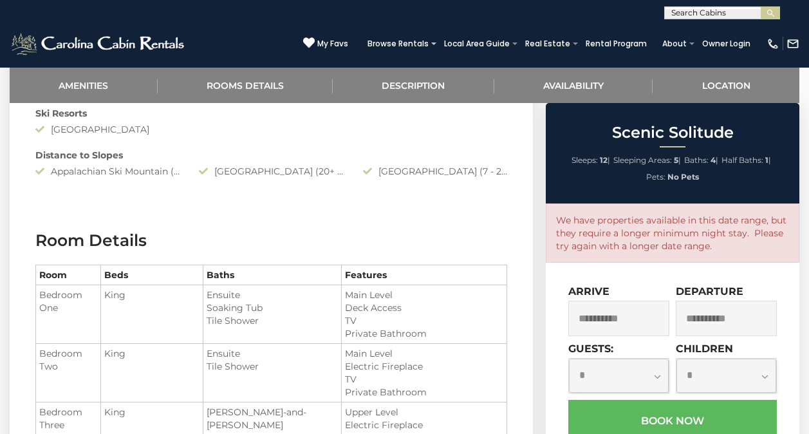
click at [653, 377] on select "**********" at bounding box center [619, 376] width 100 height 34
select select "*"
click at [569, 359] on select "**********" at bounding box center [619, 376] width 100 height 34
click at [774, 375] on select "**********" at bounding box center [727, 376] width 100 height 34
select select "*"
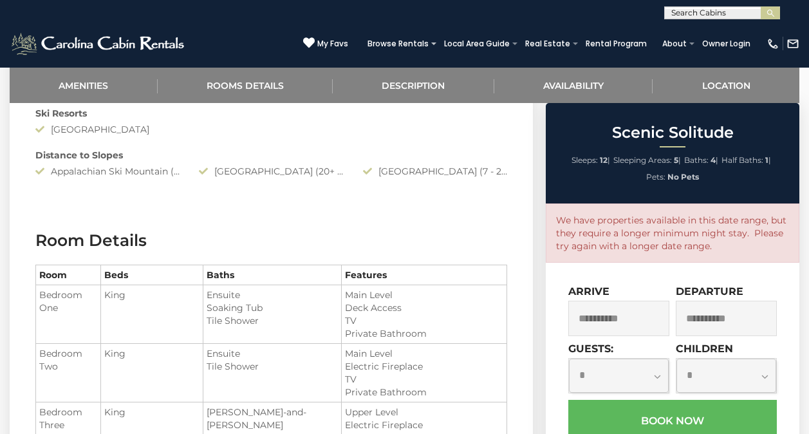
click at [677, 359] on select "**********" at bounding box center [727, 376] width 100 height 34
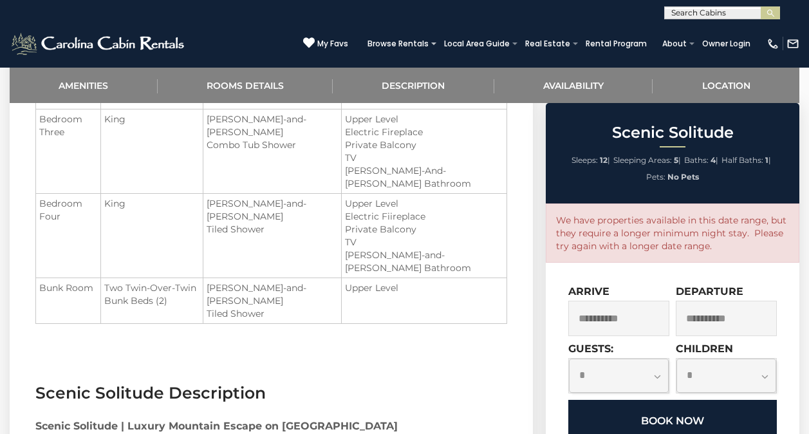
scroll to position [1288, 0]
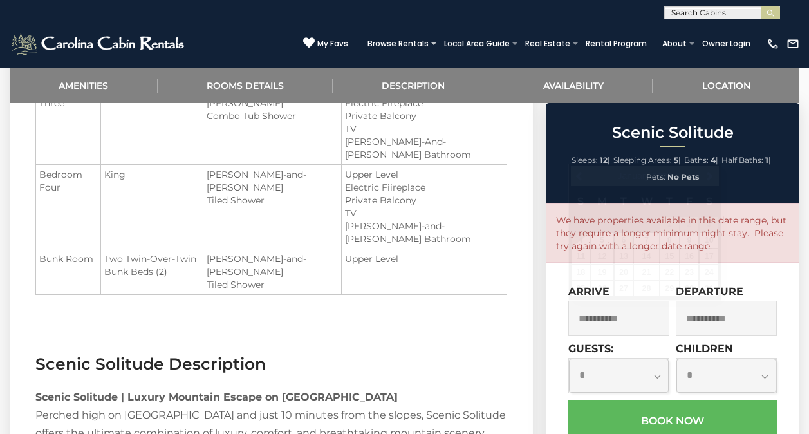
click at [600, 334] on input "**********" at bounding box center [619, 318] width 101 height 35
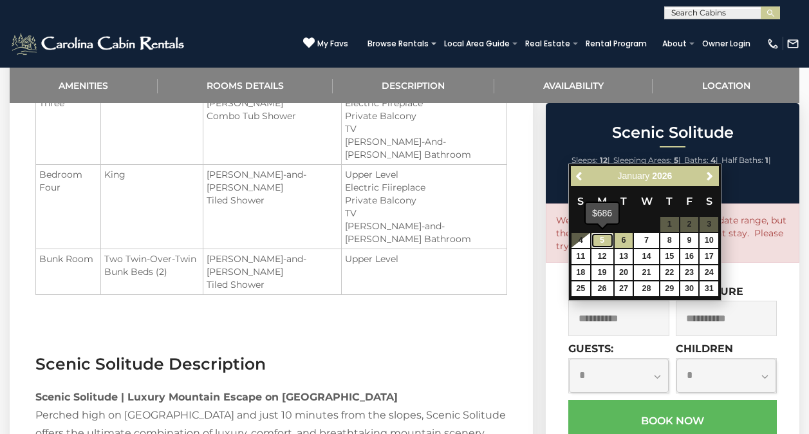
click at [607, 241] on link "5" at bounding box center [603, 240] width 22 height 15
type input "**********"
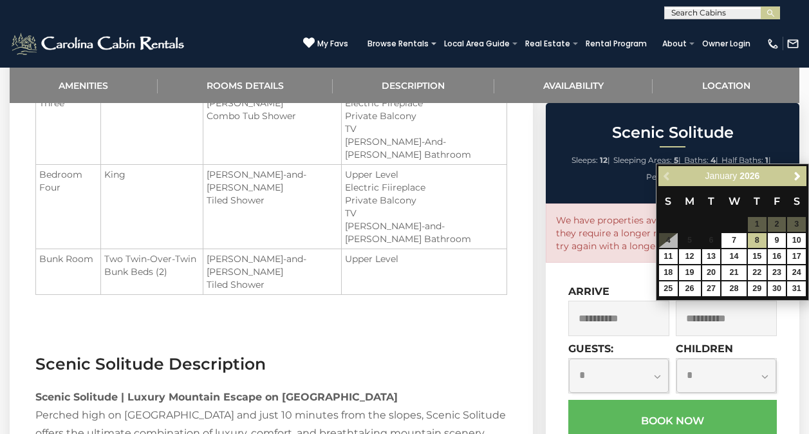
click at [764, 324] on input "**********" at bounding box center [726, 318] width 101 height 35
click at [706, 314] on input "**********" at bounding box center [726, 318] width 101 height 35
drag, startPoint x: 715, startPoint y: 326, endPoint x: 708, endPoint y: 323, distance: 7.2
click at [714, 326] on input "**********" at bounding box center [726, 318] width 101 height 35
click at [710, 323] on input "**********" at bounding box center [726, 318] width 101 height 35
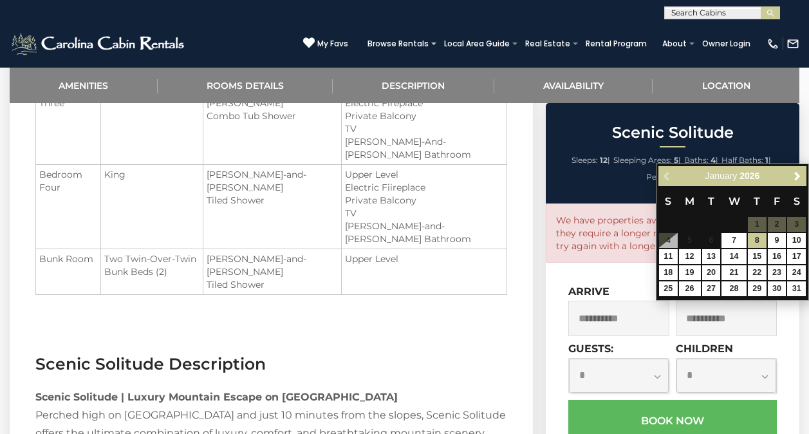
click at [611, 283] on div "**********" at bounding box center [673, 431] width 254 height 336
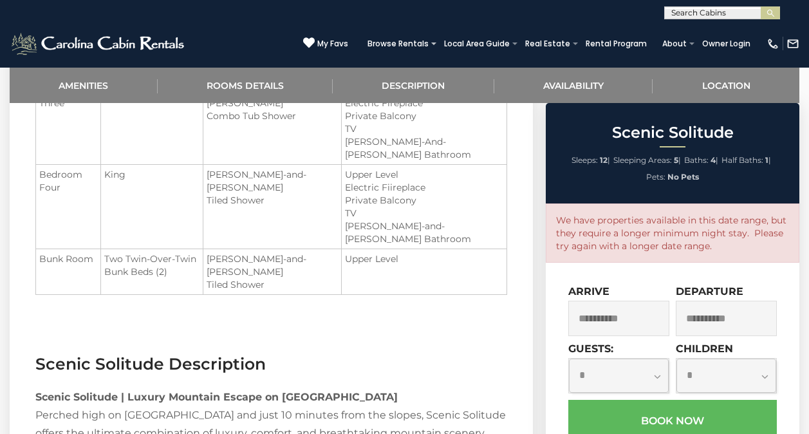
click at [726, 316] on input "**********" at bounding box center [726, 318] width 101 height 35
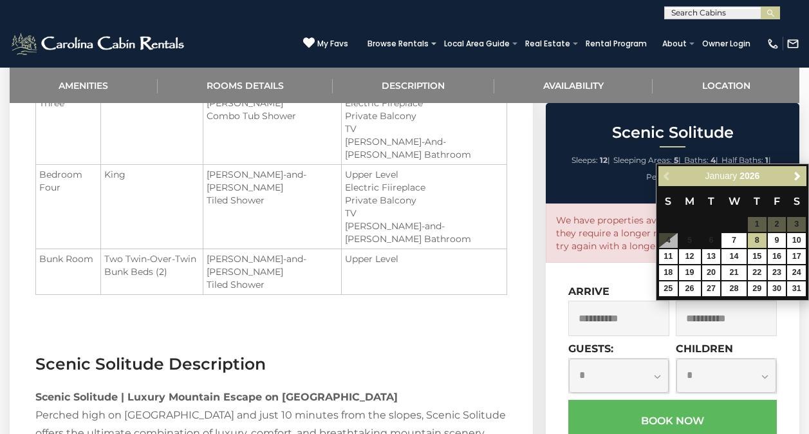
click at [782, 232] on table "S M T W T F S 1 2 3 4 5 6 7 8 9 10 11 12 13 14 15 16 17 18 19 20 21 22 23 24 25…" at bounding box center [733, 241] width 148 height 111
click at [779, 237] on link "9" at bounding box center [777, 240] width 19 height 15
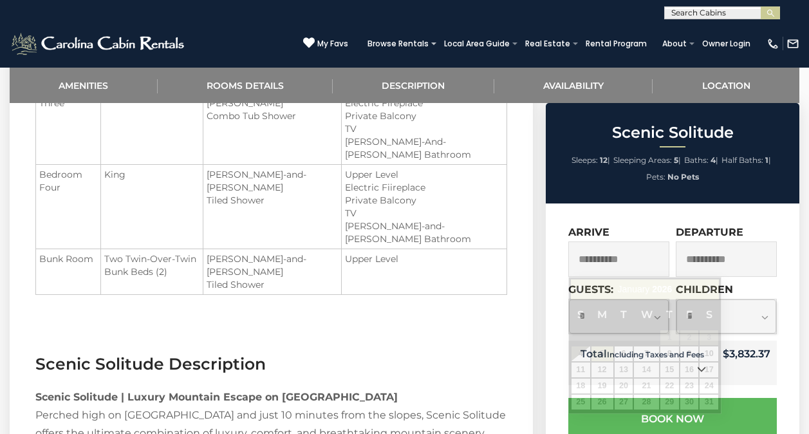
click at [649, 257] on input "**********" at bounding box center [619, 258] width 101 height 35
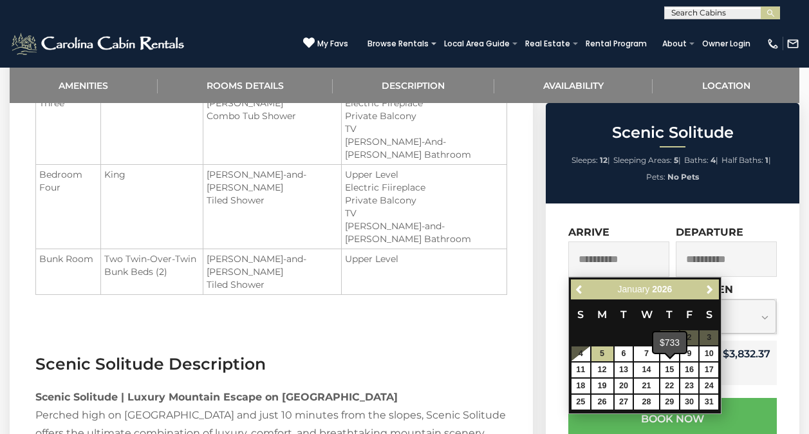
click at [670, 354] on span at bounding box center [670, 354] width 10 height 5
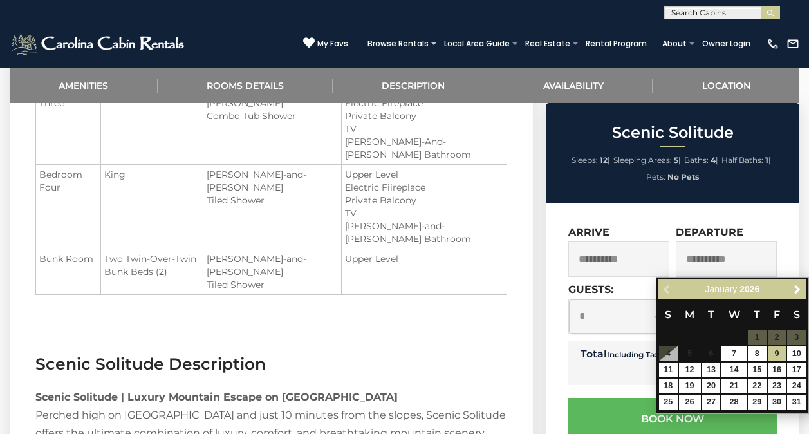
click at [734, 255] on input "**********" at bounding box center [726, 258] width 101 height 35
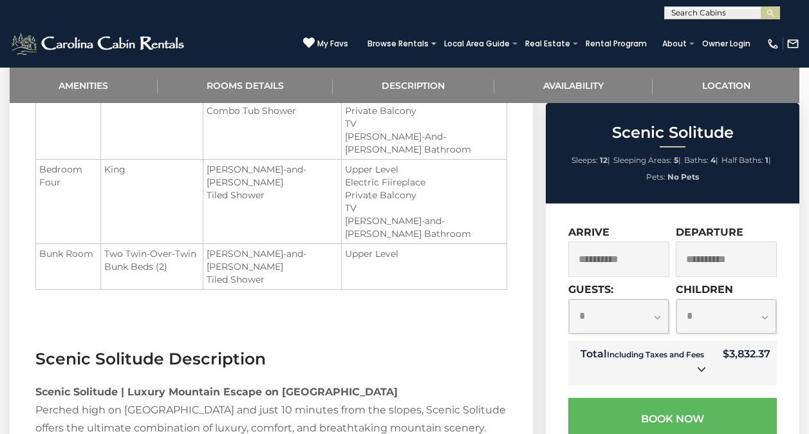
click at [763, 265] on input "**********" at bounding box center [726, 258] width 101 height 35
click at [732, 261] on input "**********" at bounding box center [726, 258] width 101 height 35
click at [712, 258] on input "**********" at bounding box center [726, 258] width 101 height 35
drag, startPoint x: 712, startPoint y: 258, endPoint x: 714, endPoint y: 269, distance: 11.1
click at [714, 269] on input "**********" at bounding box center [726, 258] width 101 height 35
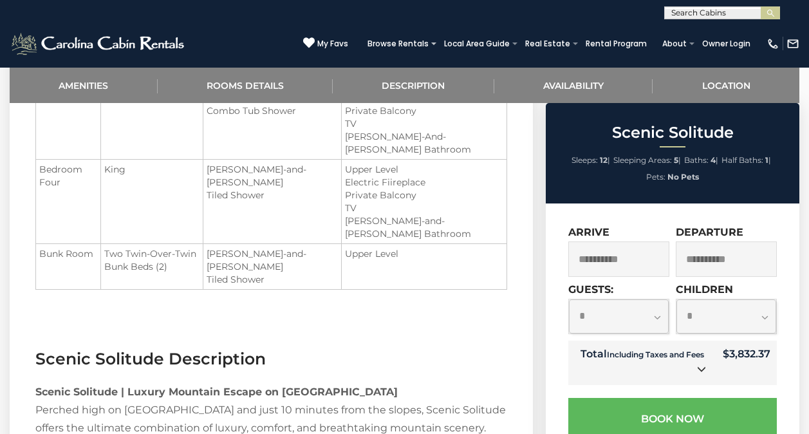
click at [691, 267] on input "**********" at bounding box center [726, 258] width 101 height 35
drag, startPoint x: 691, startPoint y: 267, endPoint x: 751, endPoint y: 273, distance: 60.2
click at [751, 273] on input "**********" at bounding box center [726, 258] width 101 height 35
click at [728, 261] on input "**********" at bounding box center [726, 258] width 101 height 35
drag, startPoint x: 728, startPoint y: 261, endPoint x: 647, endPoint y: 218, distance: 92.2
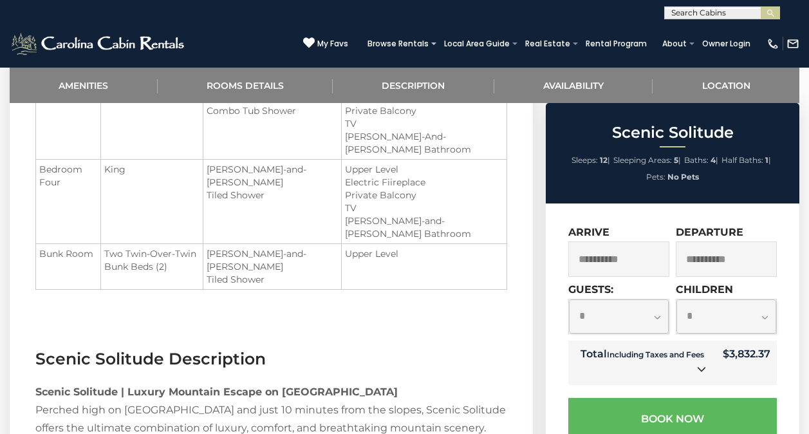
drag, startPoint x: 197, startPoint y: 467, endPoint x: 249, endPoint y: 467, distance: 52.2
drag, startPoint x: 249, startPoint y: 467, endPoint x: 719, endPoint y: 232, distance: 525.0
click at [719, 232] on label "Departure" at bounding box center [710, 232] width 68 height 12
drag, startPoint x: 719, startPoint y: 242, endPoint x: 709, endPoint y: 252, distance: 14.1
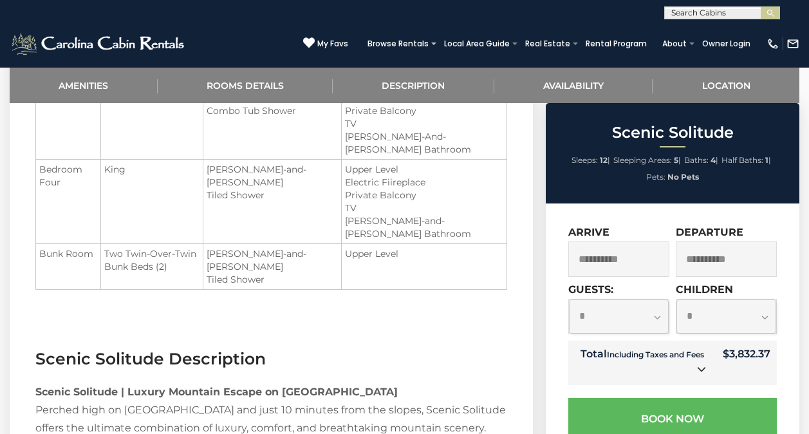
click at [717, 243] on div "**********" at bounding box center [726, 251] width 101 height 51
click at [712, 265] on input "**********" at bounding box center [726, 258] width 101 height 35
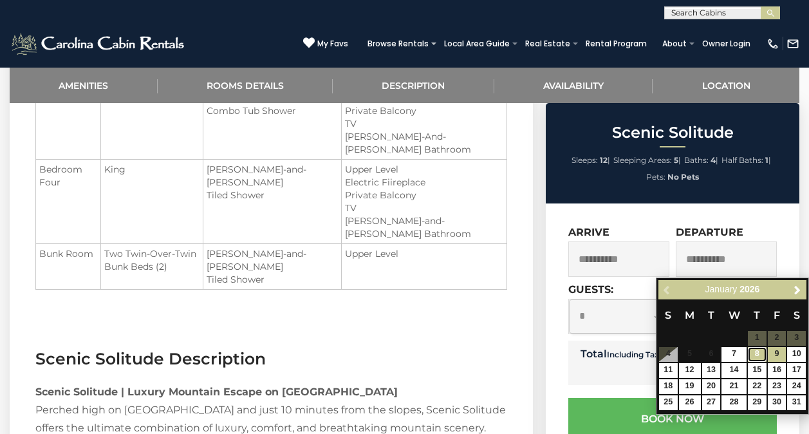
click at [761, 351] on link "8" at bounding box center [757, 354] width 19 height 15
type input "**********"
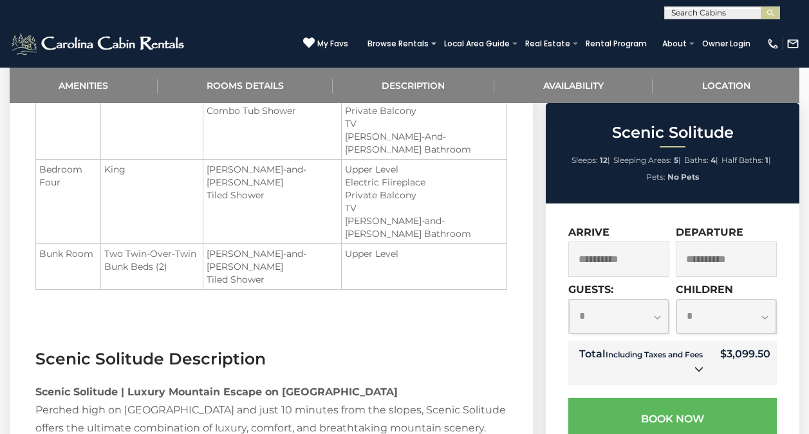
click at [628, 291] on div "**********" at bounding box center [619, 308] width 101 height 51
click at [621, 259] on input "**********" at bounding box center [619, 258] width 101 height 35
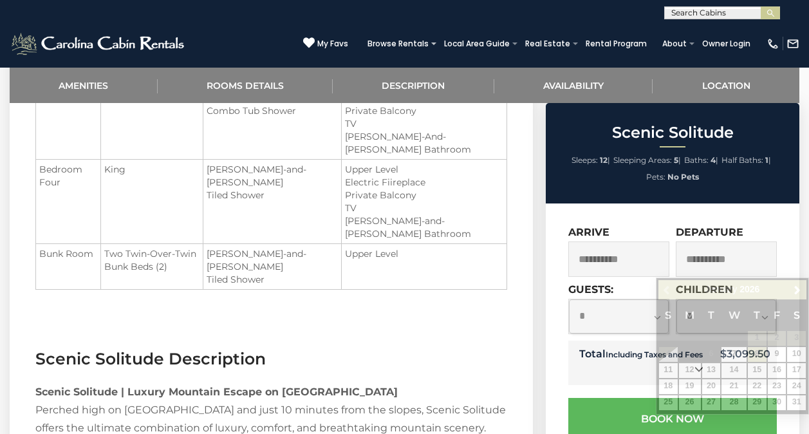
click at [443, 348] on h3 "Scenic Solitude Description" at bounding box center [271, 359] width 472 height 23
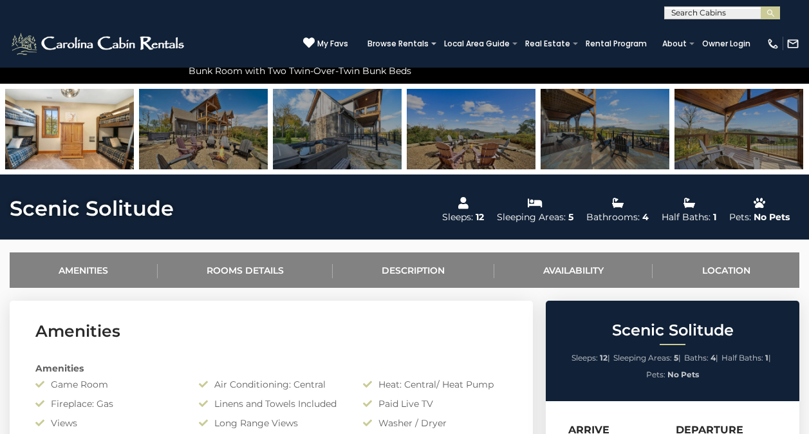
scroll to position [327, 0]
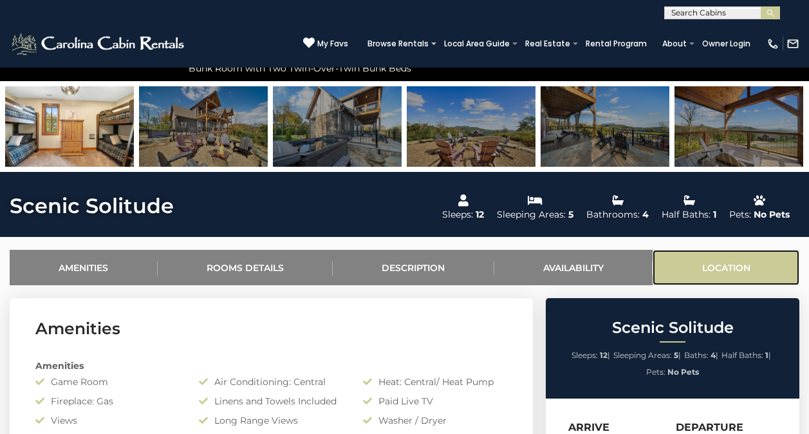
click at [714, 262] on link "Location" at bounding box center [726, 267] width 147 height 35
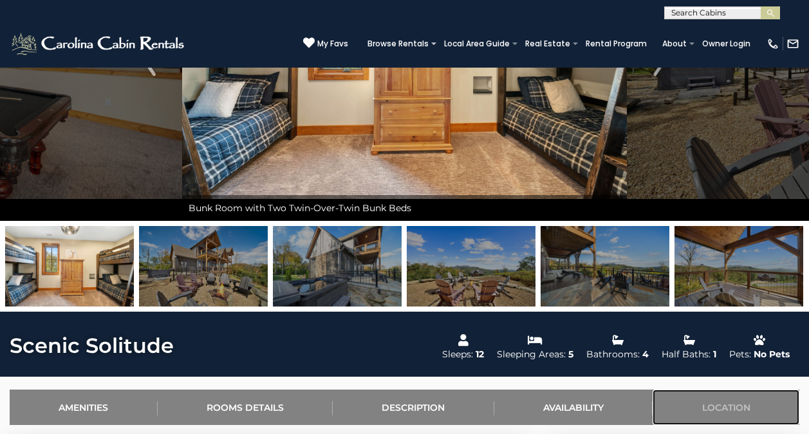
scroll to position [0, 0]
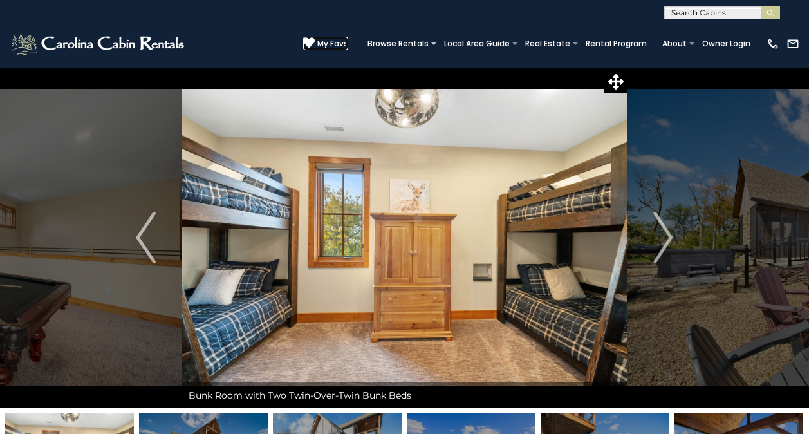
click at [314, 39] on icon at bounding box center [309, 43] width 12 height 12
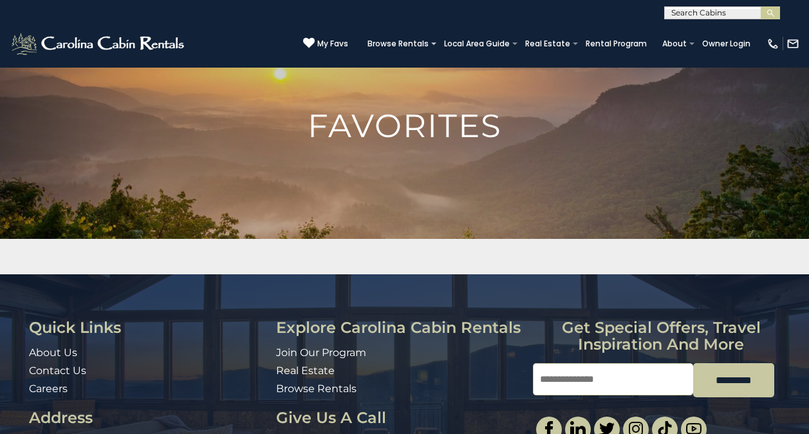
scroll to position [164, 0]
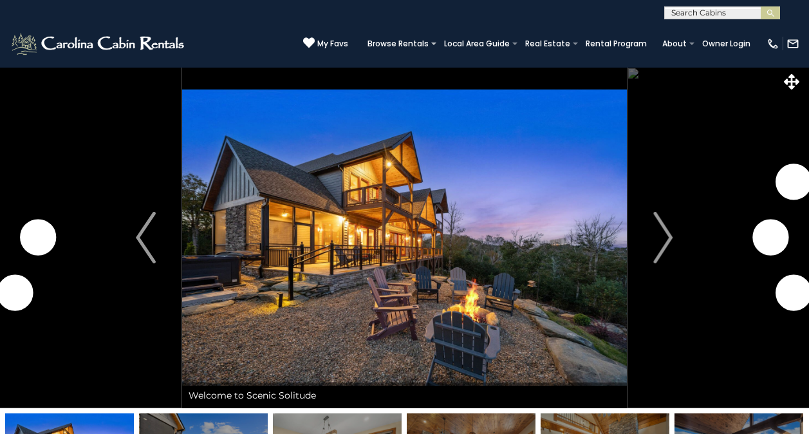
select select "*"
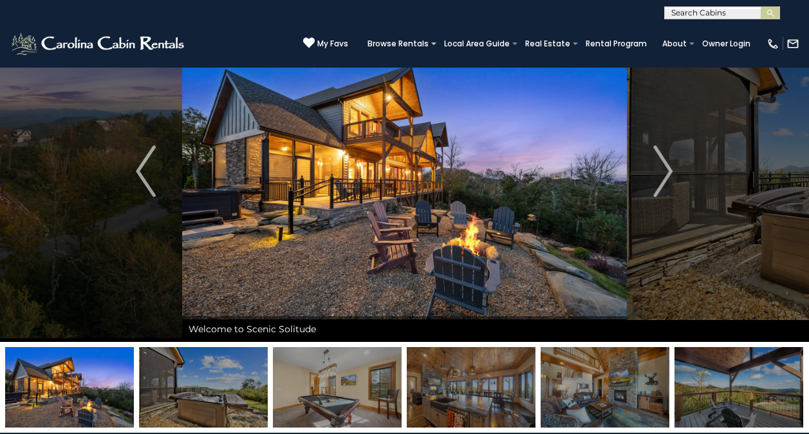
scroll to position [64, 0]
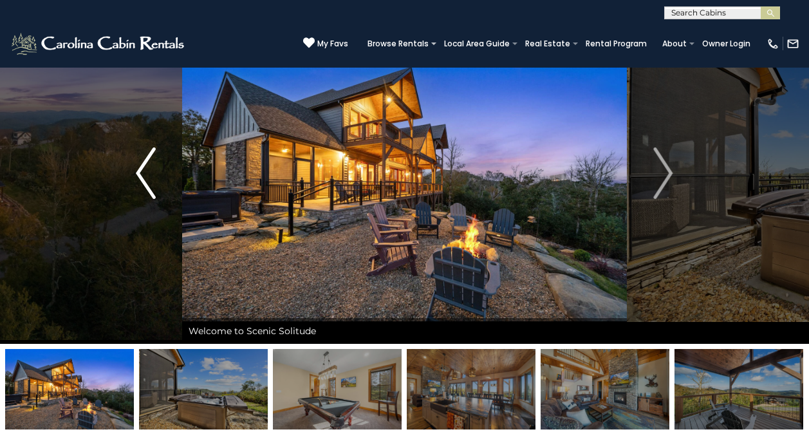
click at [137, 180] on img "Previous" at bounding box center [145, 173] width 19 height 52
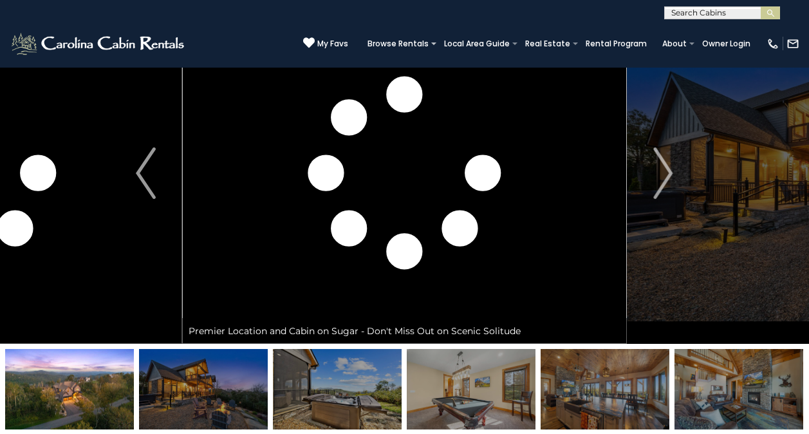
drag, startPoint x: 771, startPoint y: 275, endPoint x: 321, endPoint y: 258, distance: 449.8
click at [328, 261] on div "Premier Location and Cabin on Sugar - Don't Miss Out on Scenic Solitude" at bounding box center [405, 173] width 43162 height 341
click at [78, 413] on img at bounding box center [69, 389] width 129 height 80
click at [197, 408] on img at bounding box center [203, 389] width 129 height 80
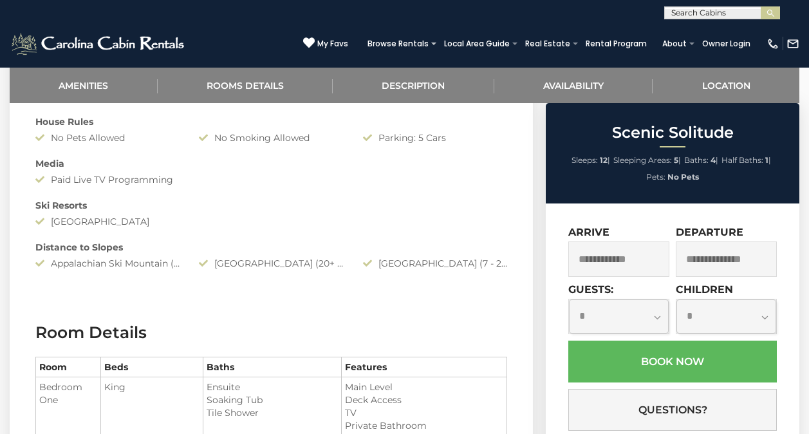
scroll to position [929, 0]
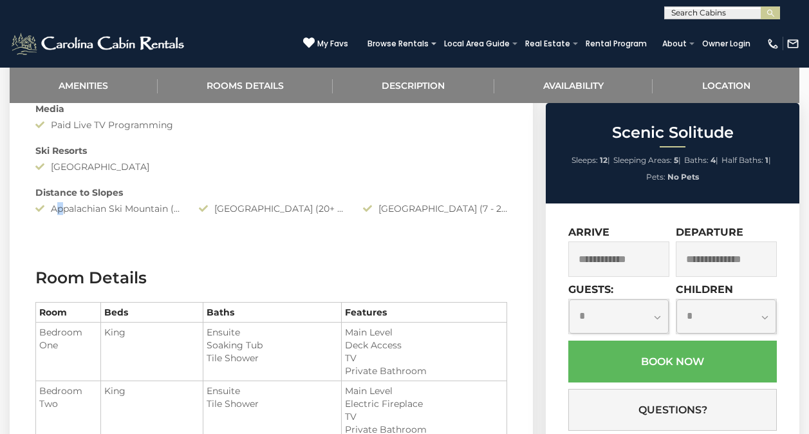
drag, startPoint x: 57, startPoint y: 213, endPoint x: 82, endPoint y: 211, distance: 25.1
click at [82, 211] on div "Appalachian Ski Mountain (20+ Minute Drive)" at bounding box center [108, 208] width 164 height 13
click at [505, 207] on div "[GEOGRAPHIC_DATA] (7 - 20 Minute Drive)" at bounding box center [436, 208] width 164 height 13
click at [470, 208] on div "[GEOGRAPHIC_DATA] (7 - 20 Minute Drive)" at bounding box center [436, 208] width 164 height 13
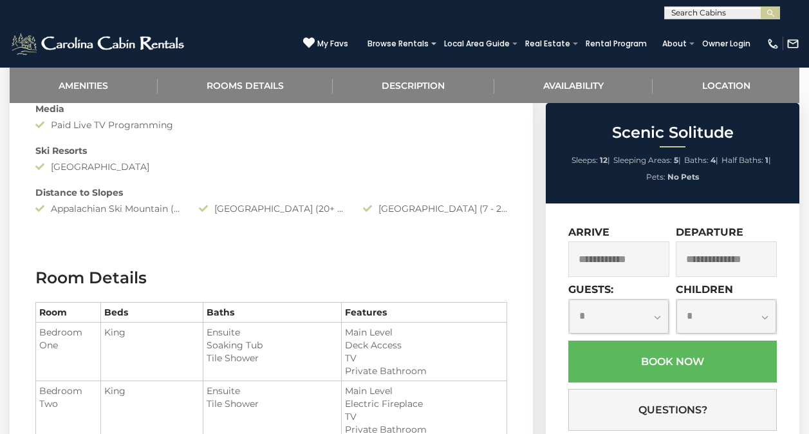
click at [70, 193] on div "Distance to Slopes" at bounding box center [271, 192] width 491 height 13
drag, startPoint x: 288, startPoint y: 208, endPoint x: 234, endPoint y: 243, distance: 64.7
click at [368, 205] on icon at bounding box center [370, 208] width 15 height 9
drag, startPoint x: 303, startPoint y: 210, endPoint x: 241, endPoint y: 252, distance: 75.2
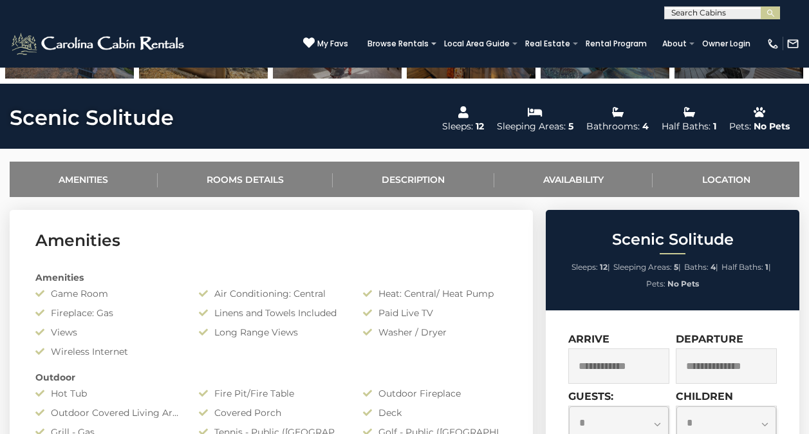
scroll to position [413, 0]
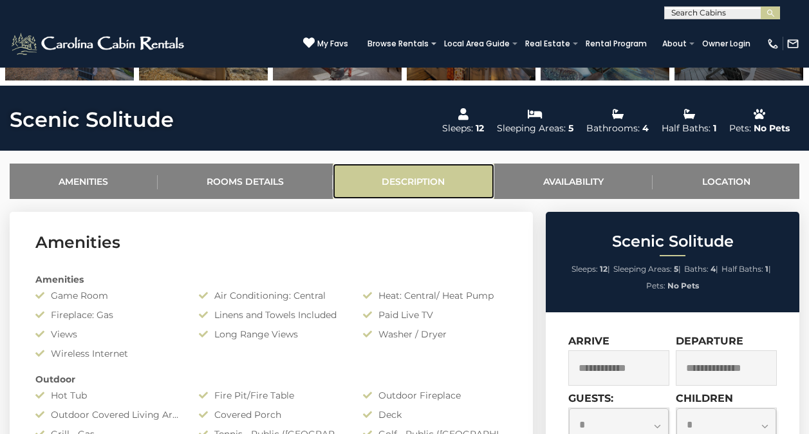
click at [393, 191] on link "Description" at bounding box center [414, 181] width 162 height 35
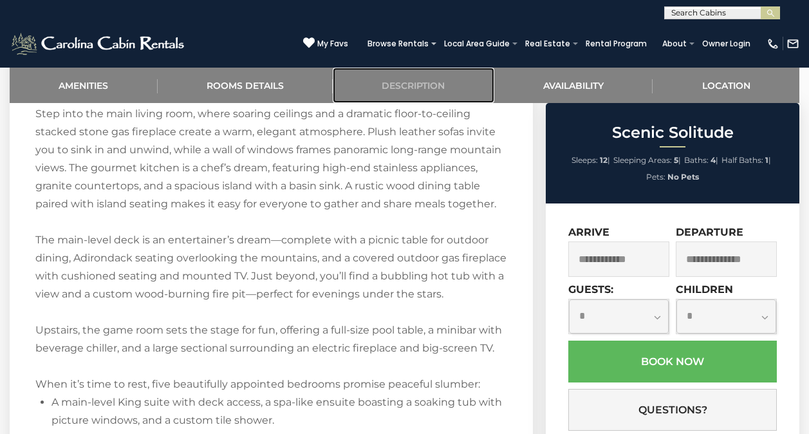
scroll to position [1679, 0]
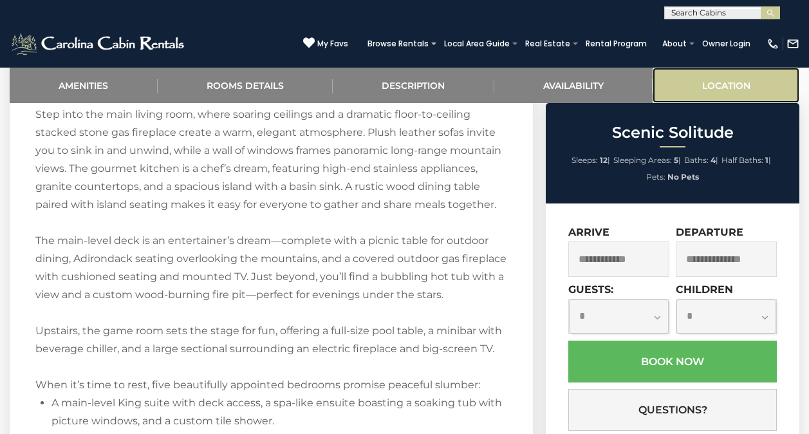
click at [729, 86] on link "Location" at bounding box center [726, 85] width 147 height 35
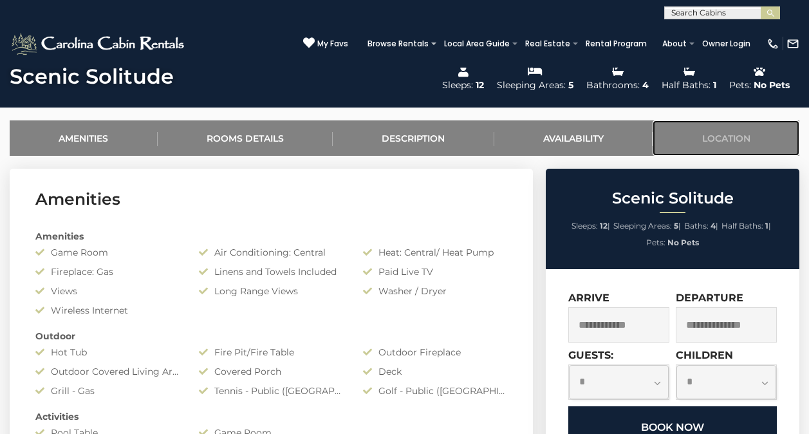
scroll to position [445, 0]
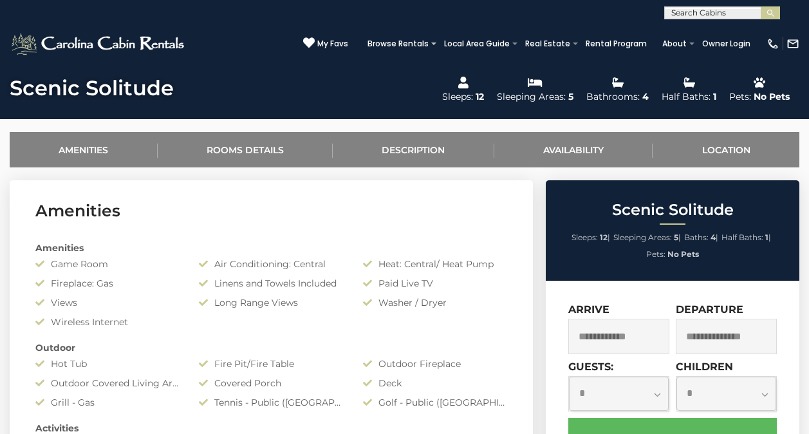
click at [650, 345] on input "text" at bounding box center [619, 336] width 101 height 35
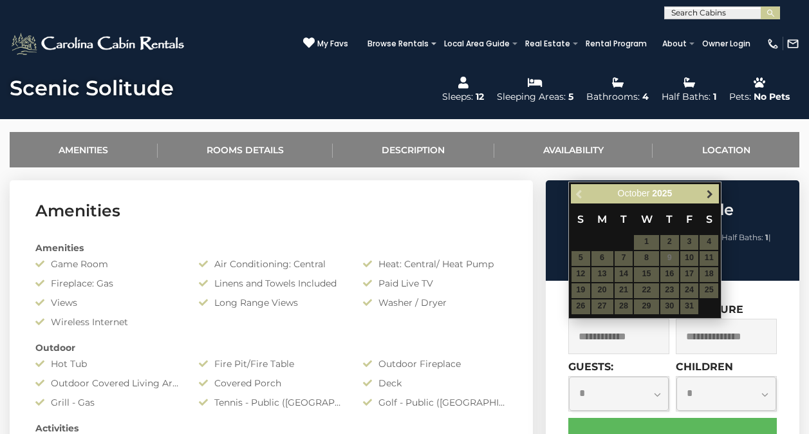
click at [711, 191] on span "Next" at bounding box center [710, 194] width 10 height 10
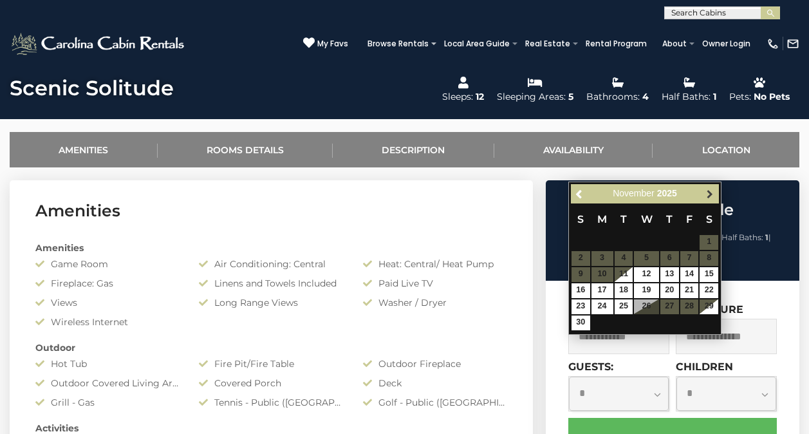
click at [709, 192] on span "Next" at bounding box center [710, 194] width 10 height 10
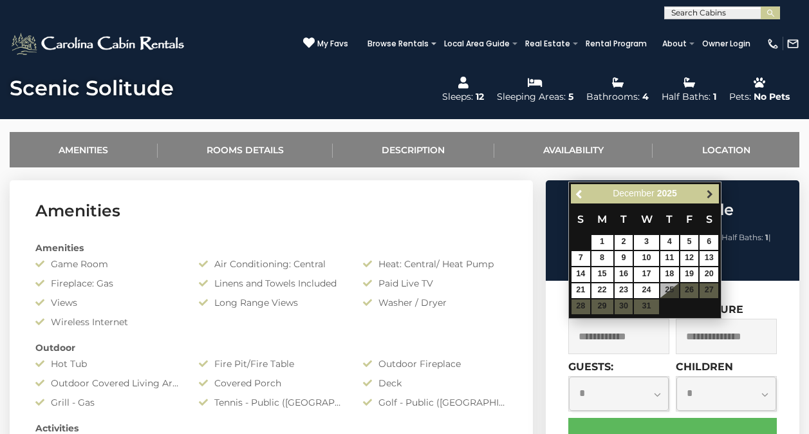
click at [708, 192] on span "Next" at bounding box center [710, 194] width 10 height 10
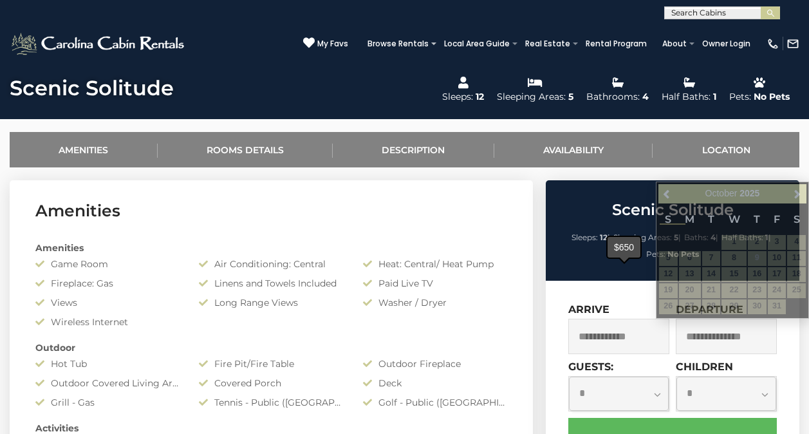
click at [622, 263] on span at bounding box center [625, 261] width 12 height 6
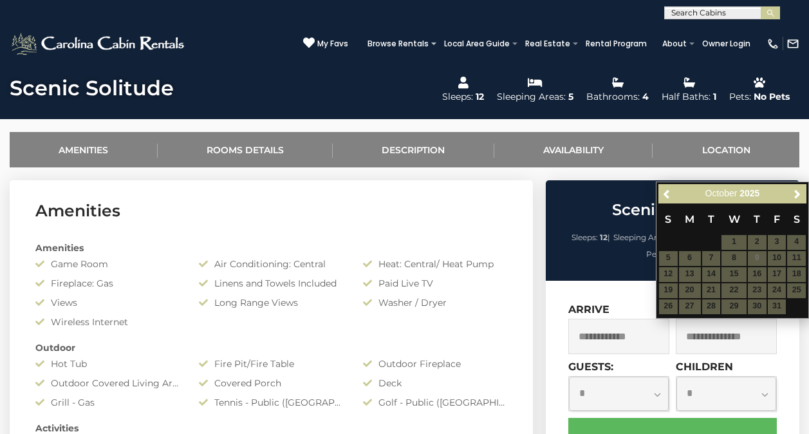
click at [624, 258] on ul "Sleeps: 12 | Sleeping Areas: 5 | Baths: 4 | Half Baths: 1 | Pets: No Pets" at bounding box center [672, 245] width 247 height 33
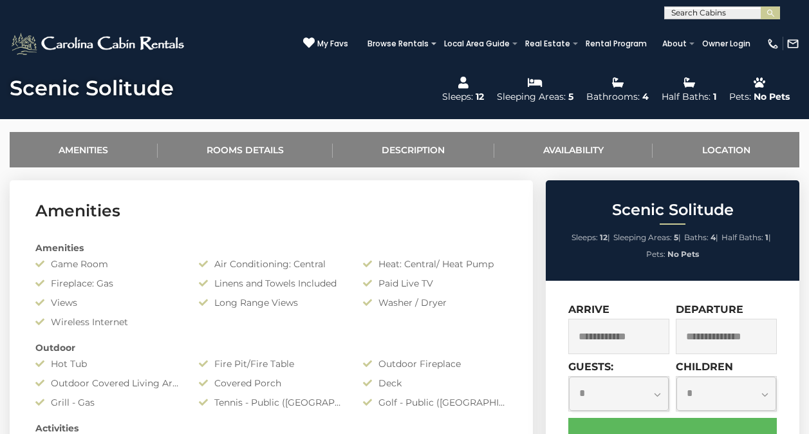
click at [596, 332] on input "text" at bounding box center [619, 336] width 101 height 35
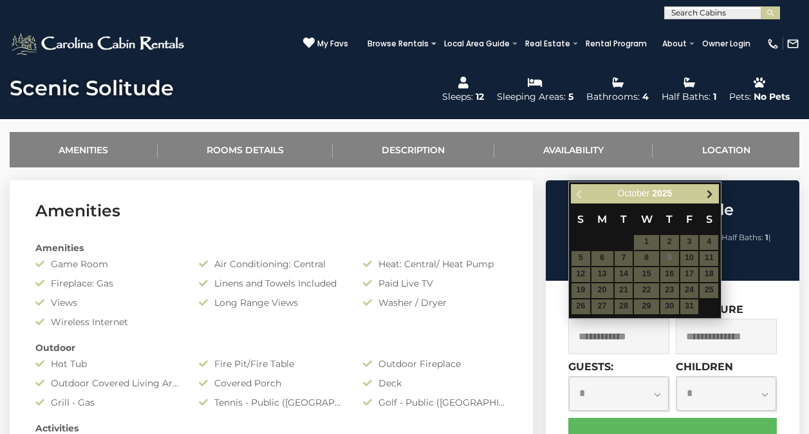
click at [713, 192] on span "Next" at bounding box center [710, 194] width 10 height 10
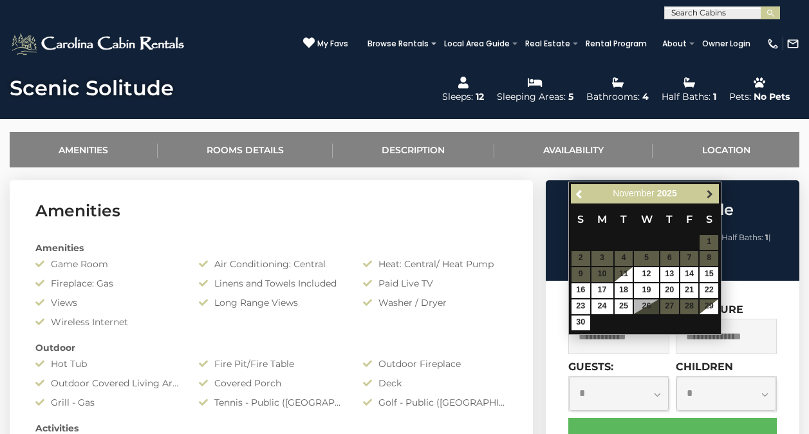
click at [714, 193] on span "Next" at bounding box center [710, 194] width 10 height 10
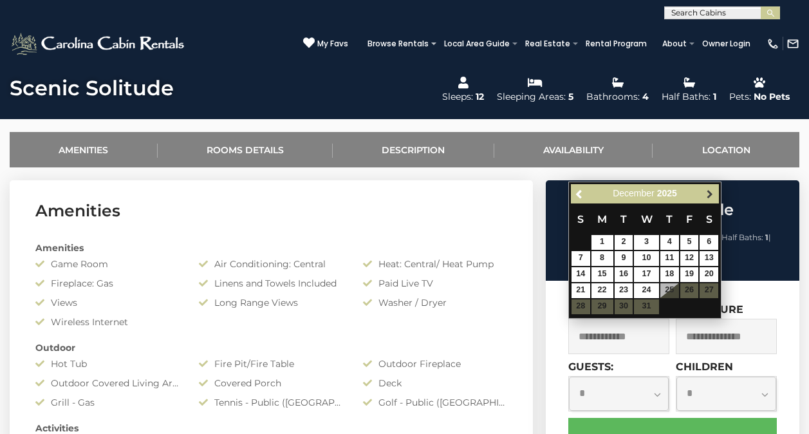
click at [714, 194] on span "Next" at bounding box center [710, 194] width 10 height 10
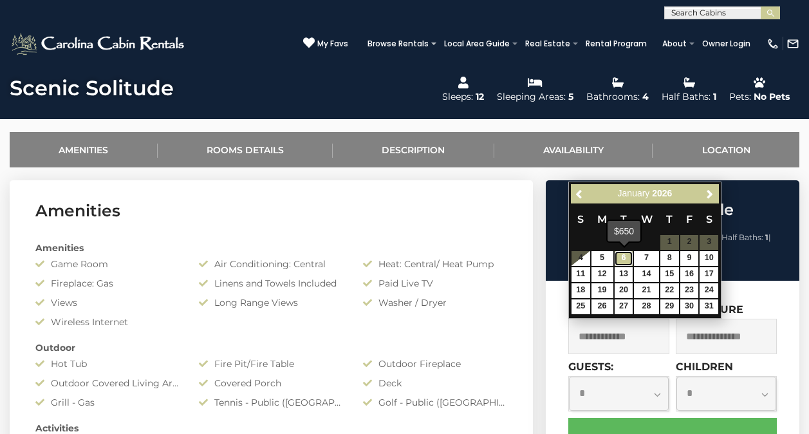
click at [619, 258] on link "6" at bounding box center [624, 258] width 19 height 15
type input "**********"
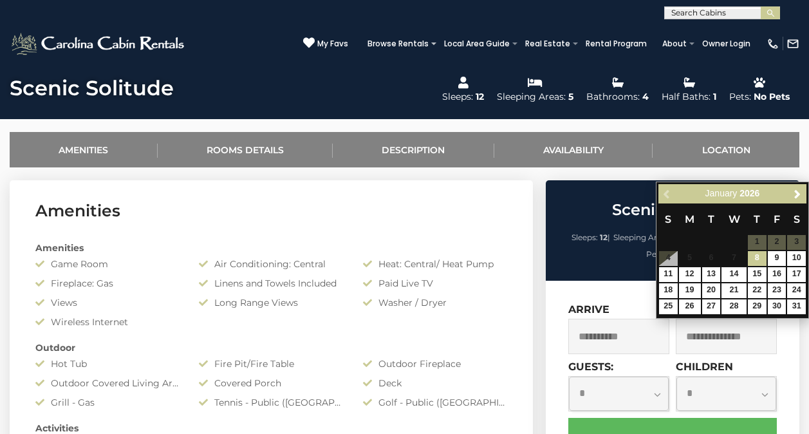
click at [722, 344] on input "text" at bounding box center [726, 336] width 101 height 35
click at [563, 223] on div "Scenic Solitude Sleeps: 12 | Sleeping Areas: 5 | Baths: 4 | Half Baths: 1 | Pet…" at bounding box center [673, 230] width 254 height 100
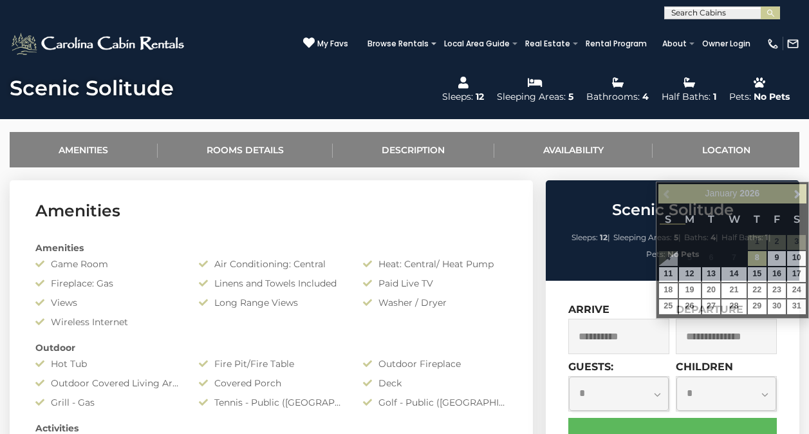
click at [719, 337] on input "text" at bounding box center [726, 336] width 101 height 35
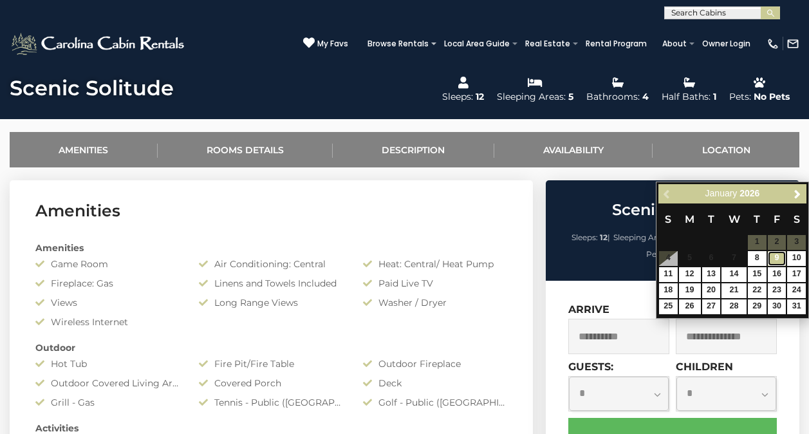
click at [779, 261] on link "9" at bounding box center [777, 258] width 19 height 15
type input "**********"
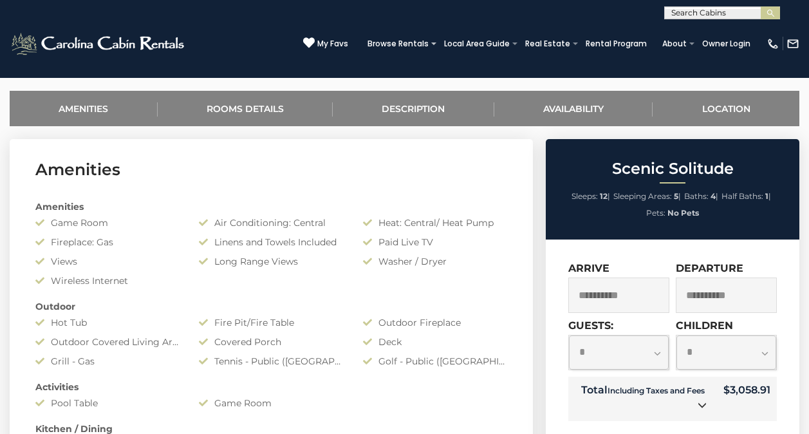
scroll to position [477, 0]
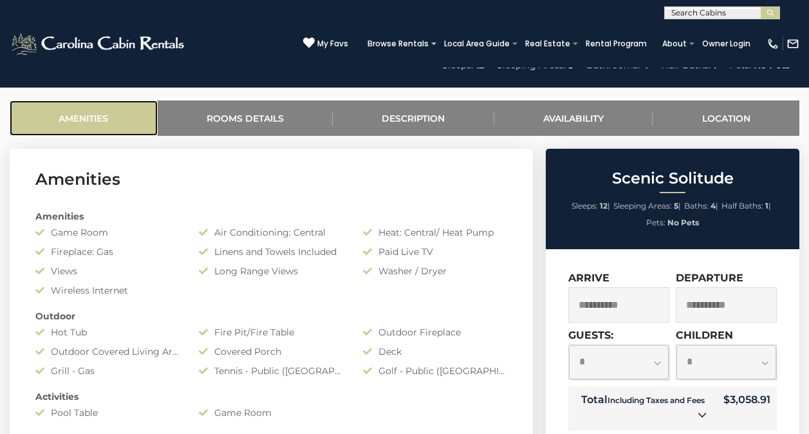
click at [96, 127] on link "Amenities" at bounding box center [84, 117] width 148 height 35
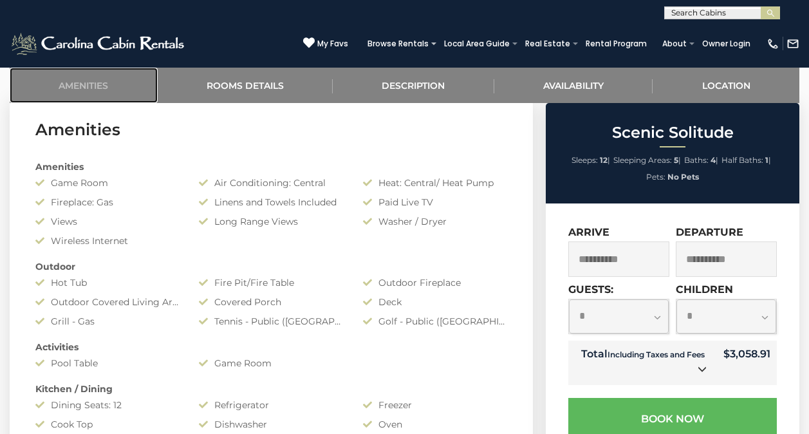
scroll to position [528, 0]
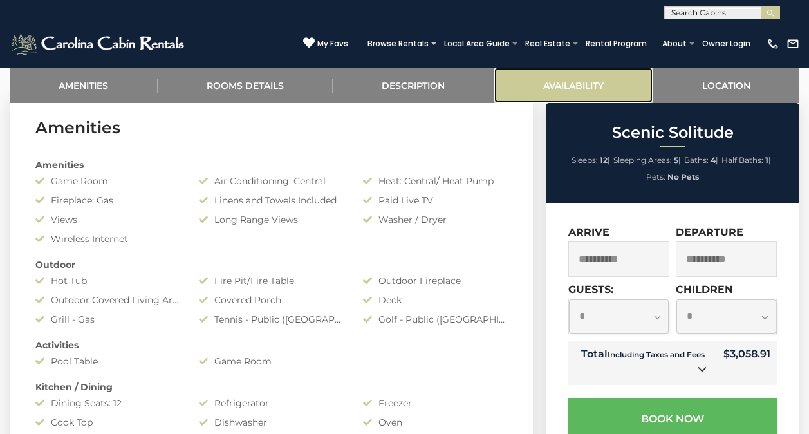
click at [598, 82] on link "Availability" at bounding box center [574, 85] width 159 height 35
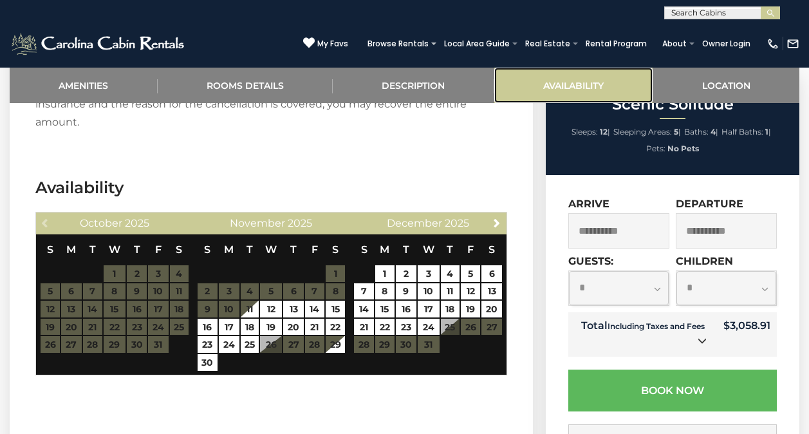
scroll to position [2474, 0]
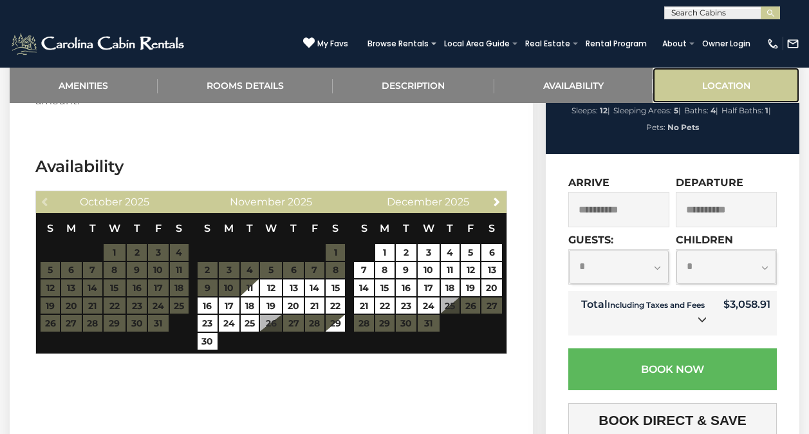
click at [707, 90] on link "Location" at bounding box center [726, 85] width 147 height 35
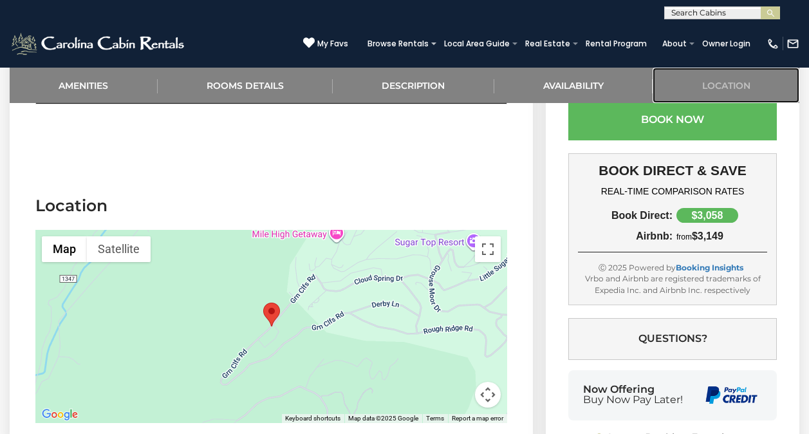
scroll to position [2763, 0]
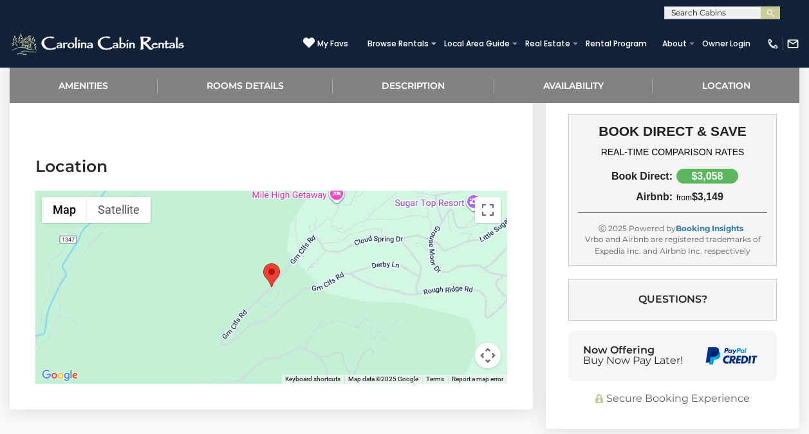
click at [272, 248] on div at bounding box center [271, 287] width 472 height 193
click at [487, 197] on button "Toggle fullscreen view" at bounding box center [488, 210] width 26 height 26
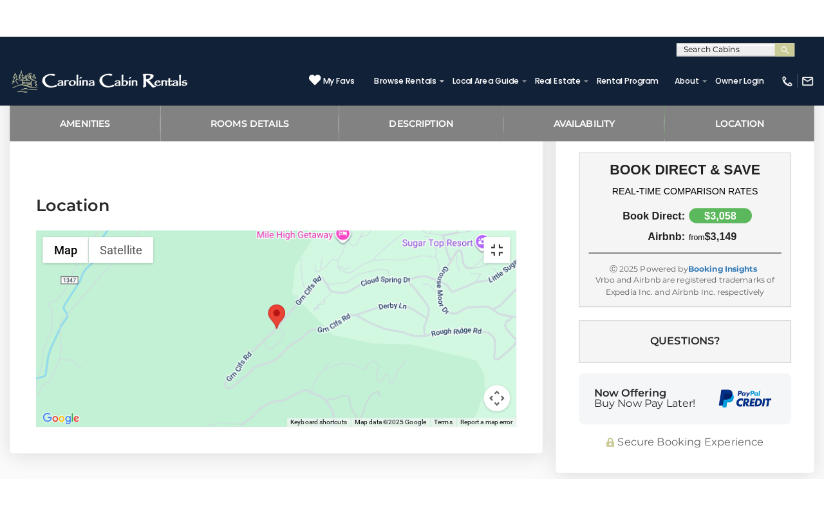
scroll to position [2727, 0]
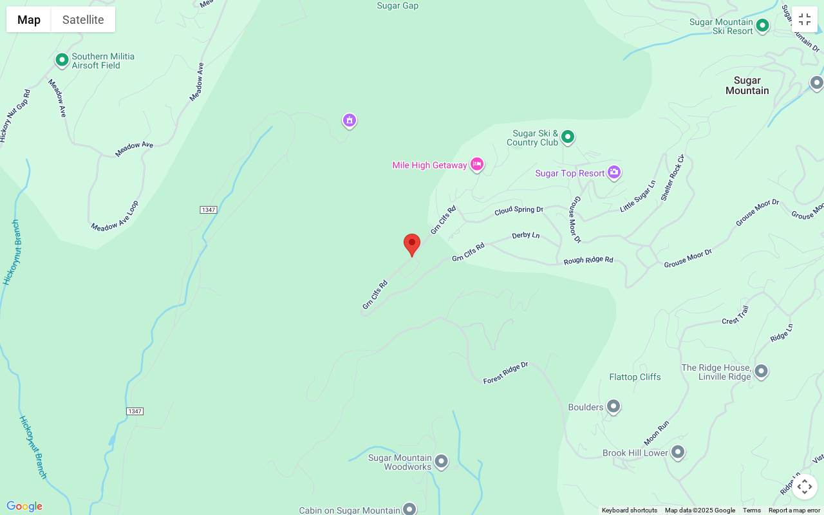
click at [414, 249] on img "Scenic Solitude" at bounding box center [412, 246] width 17 height 24
click at [411, 256] on img "Scenic Solitude" at bounding box center [412, 246] width 17 height 24
click at [809, 29] on button "Toggle fullscreen view" at bounding box center [805, 19] width 26 height 26
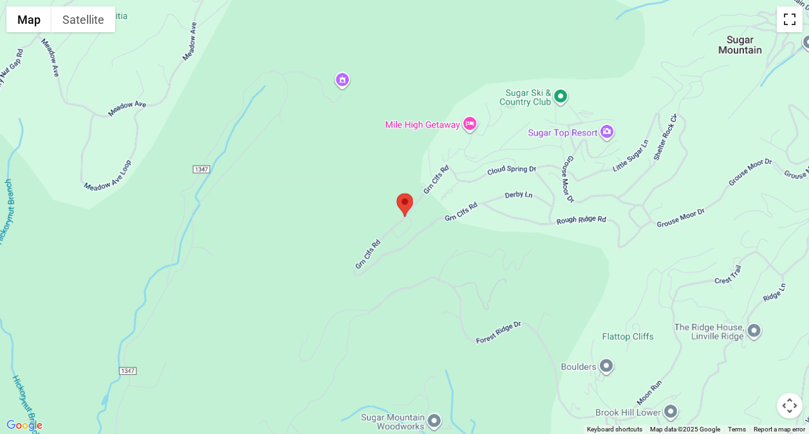
scroll to position [2441, 0]
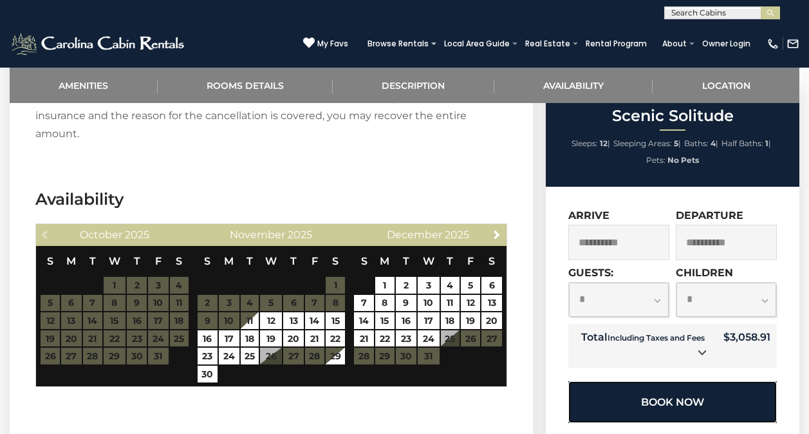
click at [624, 381] on button "Book Now" at bounding box center [673, 402] width 209 height 42
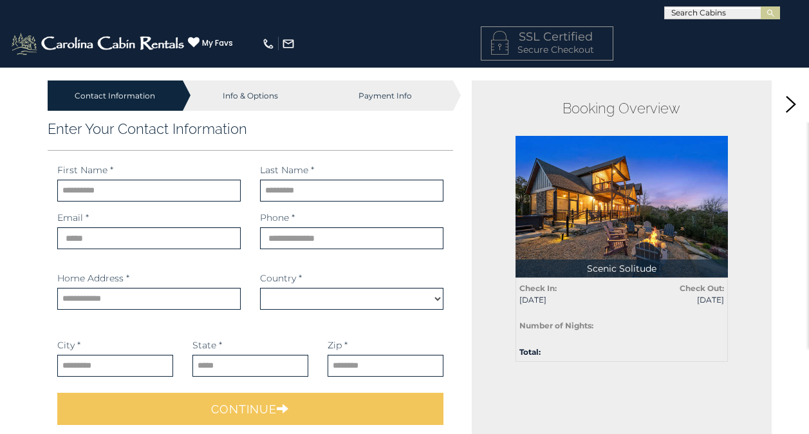
select select "*********"
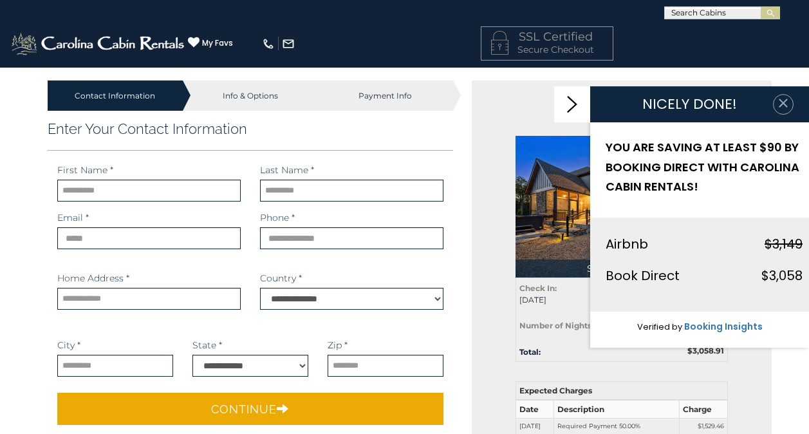
click at [788, 103] on icon "button" at bounding box center [783, 103] width 13 height 13
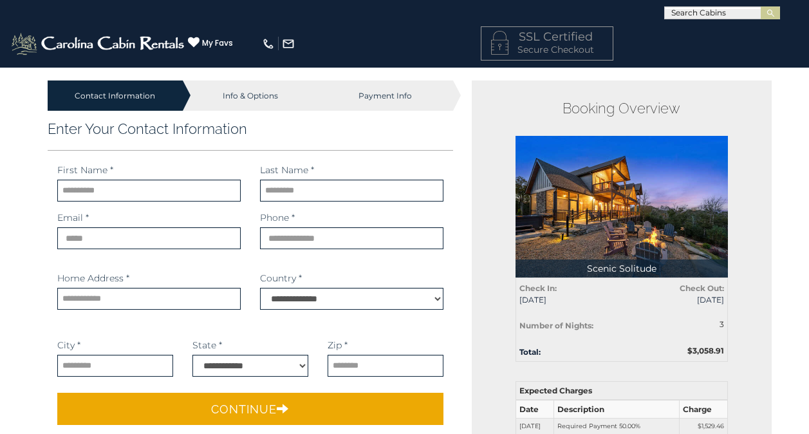
click at [252, 93] on div "Info & Options" at bounding box center [250, 95] width 135 height 30
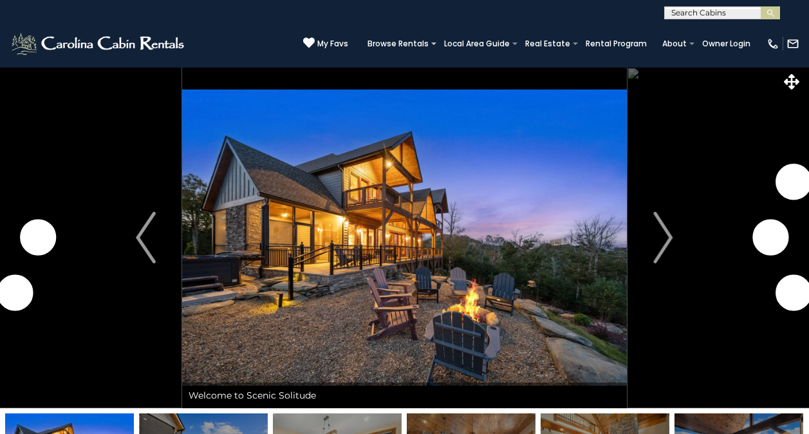
select select "*"
click at [661, 234] on img "Next" at bounding box center [663, 238] width 19 height 52
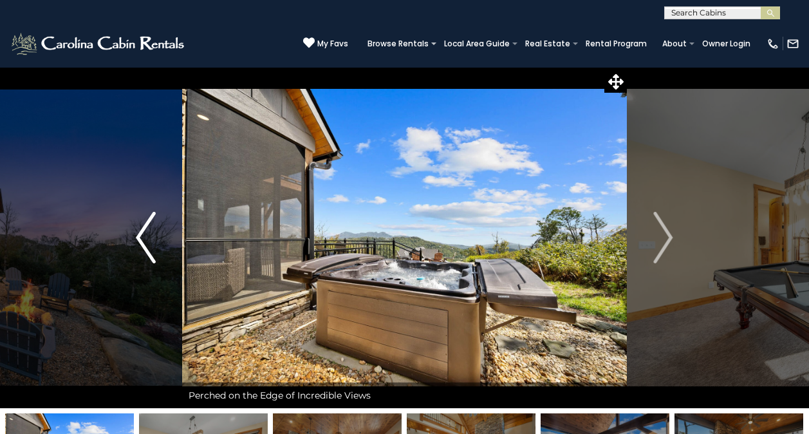
click at [150, 234] on img "Previous" at bounding box center [145, 238] width 19 height 52
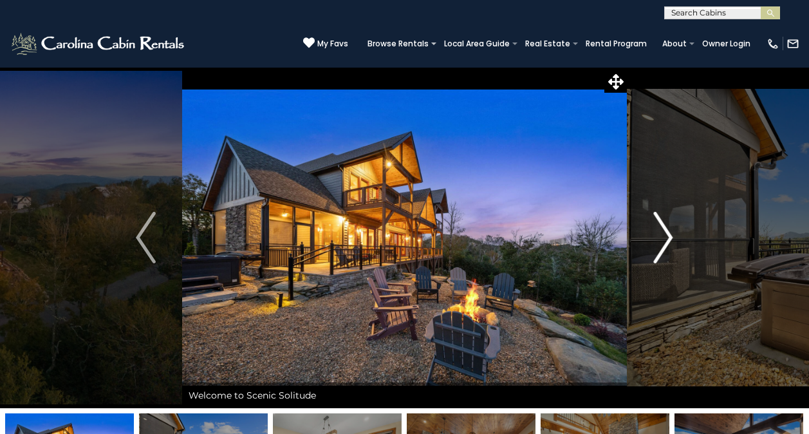
click at [664, 241] on img "Next" at bounding box center [663, 238] width 19 height 52
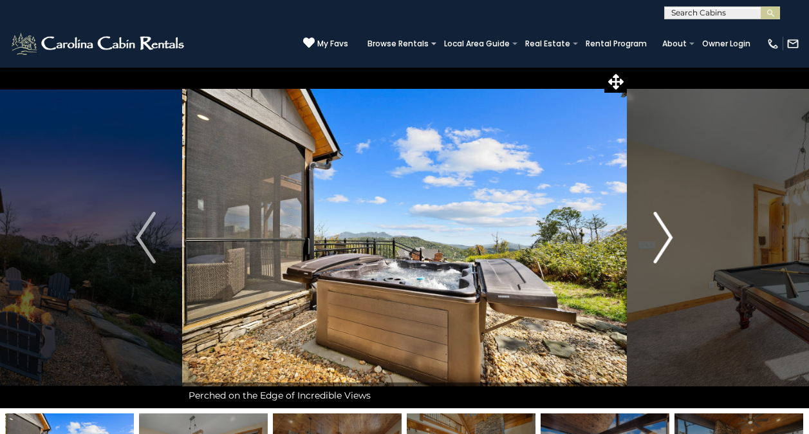
click at [666, 240] on img "Next" at bounding box center [663, 238] width 19 height 52
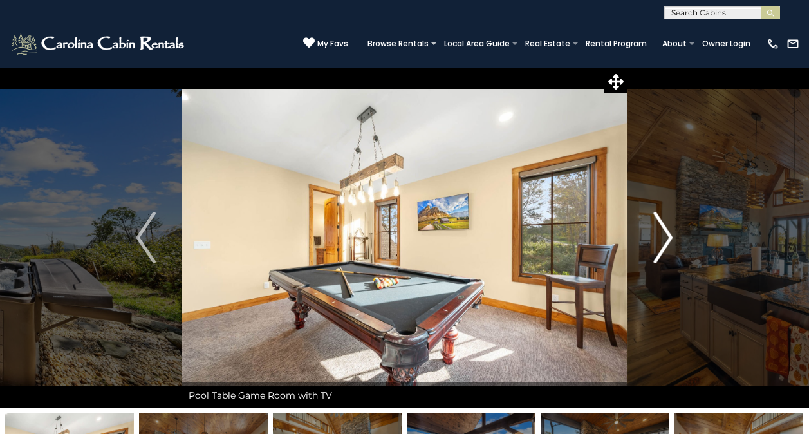
click at [663, 249] on img "Next" at bounding box center [663, 238] width 19 height 52
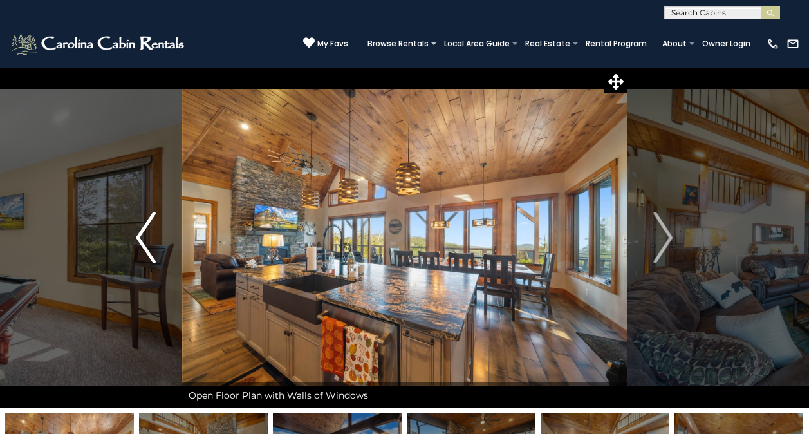
click at [126, 240] on button "Previous" at bounding box center [145, 237] width 72 height 341
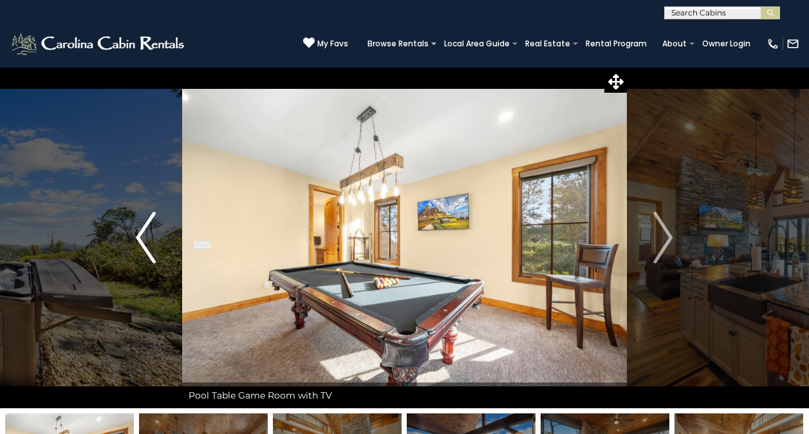
click at [142, 234] on img "Previous" at bounding box center [145, 238] width 19 height 52
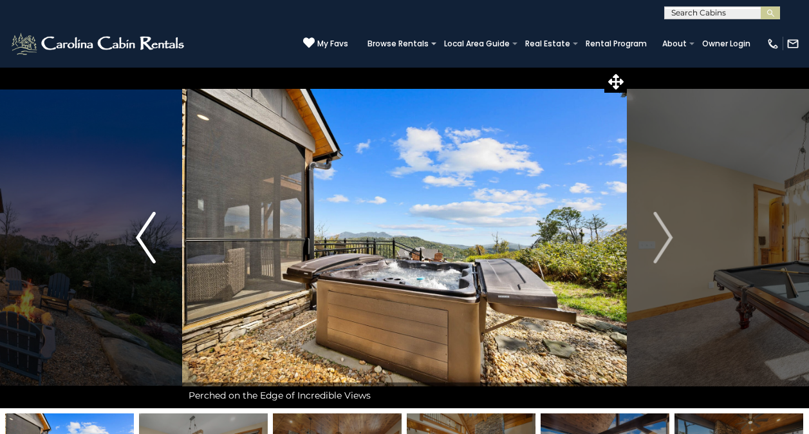
click at [146, 239] on img "Previous" at bounding box center [145, 238] width 19 height 52
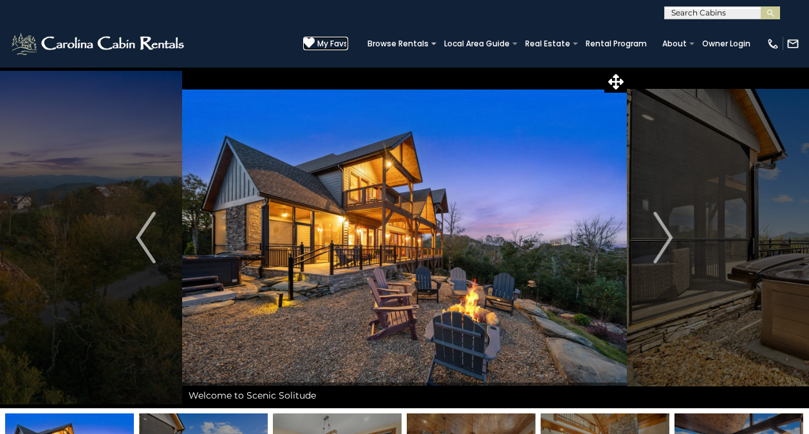
click at [313, 43] on icon at bounding box center [309, 43] width 12 height 12
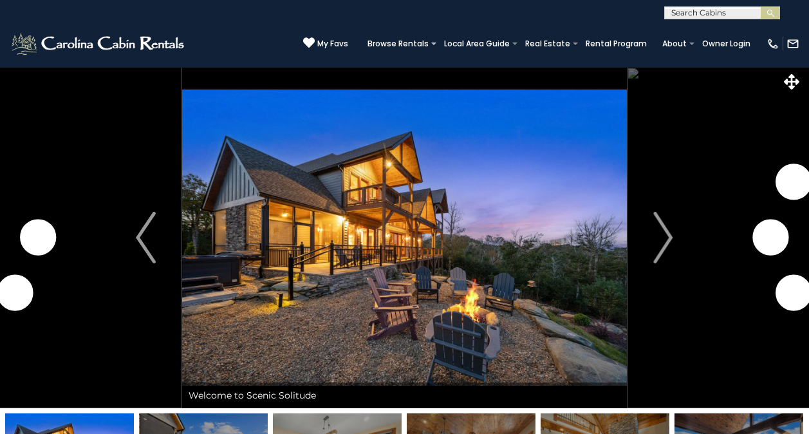
select select "*"
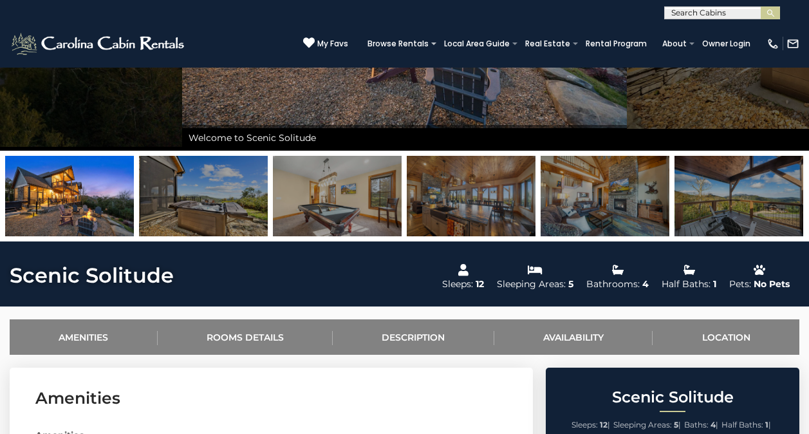
scroll to position [451, 0]
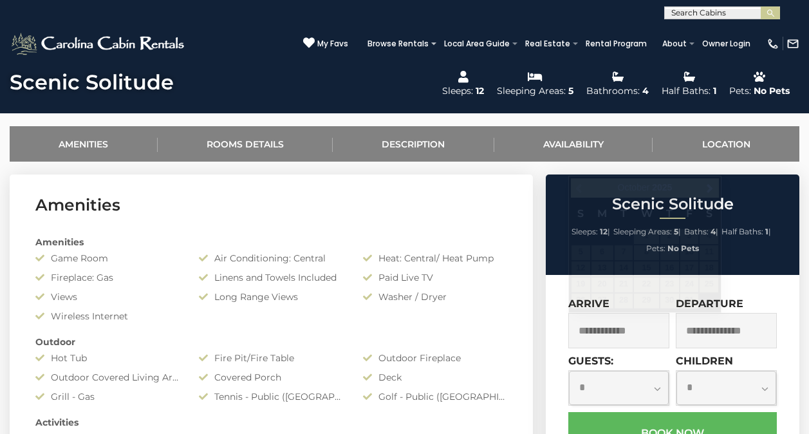
click at [608, 329] on input "text" at bounding box center [619, 330] width 101 height 35
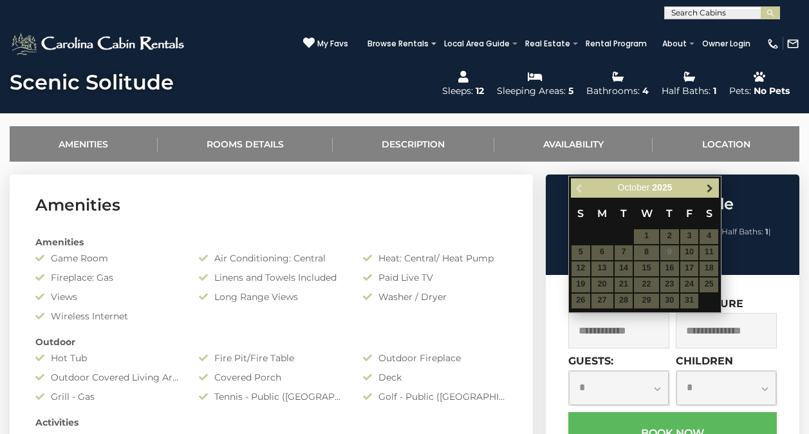
click at [702, 186] on link "Next" at bounding box center [710, 188] width 16 height 16
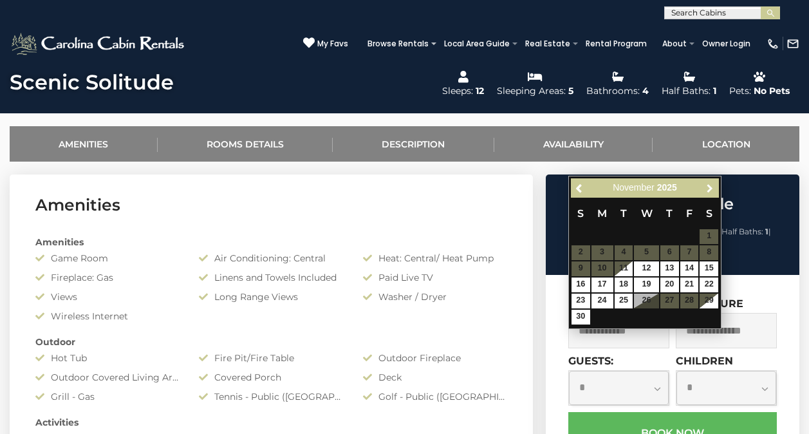
click at [702, 187] on link "Next" at bounding box center [710, 188] width 16 height 16
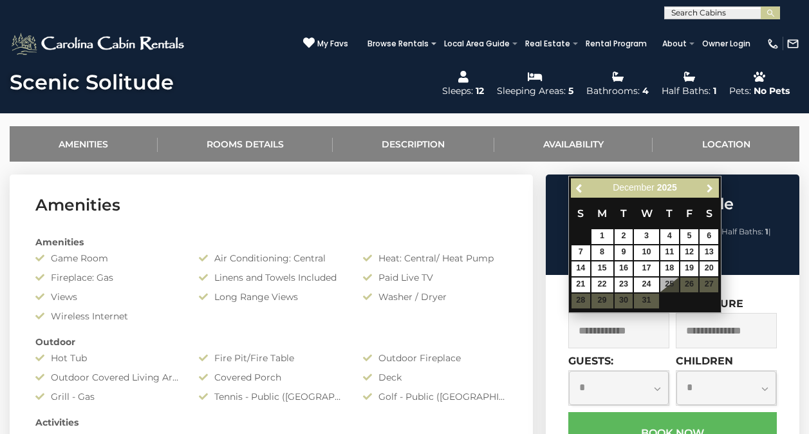
click at [702, 188] on link "Next" at bounding box center [710, 188] width 16 height 16
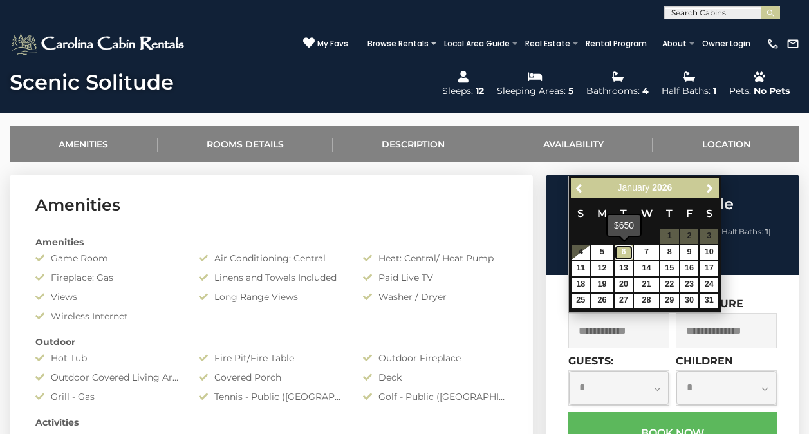
click at [629, 254] on link "6" at bounding box center [624, 252] width 19 height 15
type input "**********"
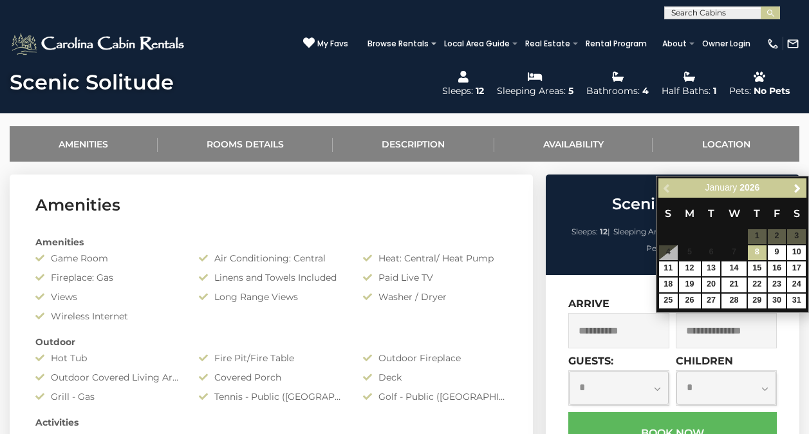
click at [581, 238] on li "Sleeps: 12 |" at bounding box center [591, 231] width 39 height 17
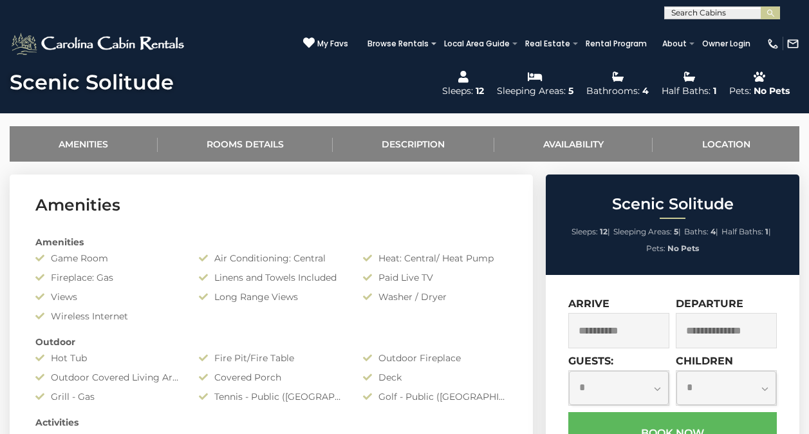
click at [706, 330] on input "text" at bounding box center [726, 330] width 101 height 35
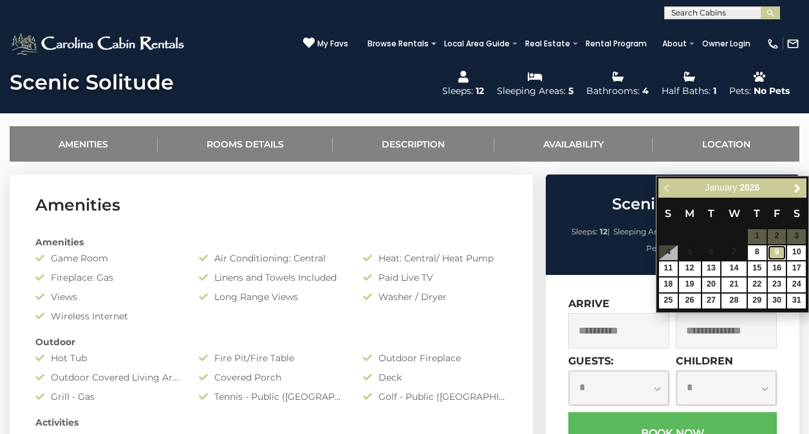
click at [773, 252] on link "9" at bounding box center [777, 252] width 19 height 15
type input "**********"
